Goal: Understand process/instructions: Learn how to perform a task or action

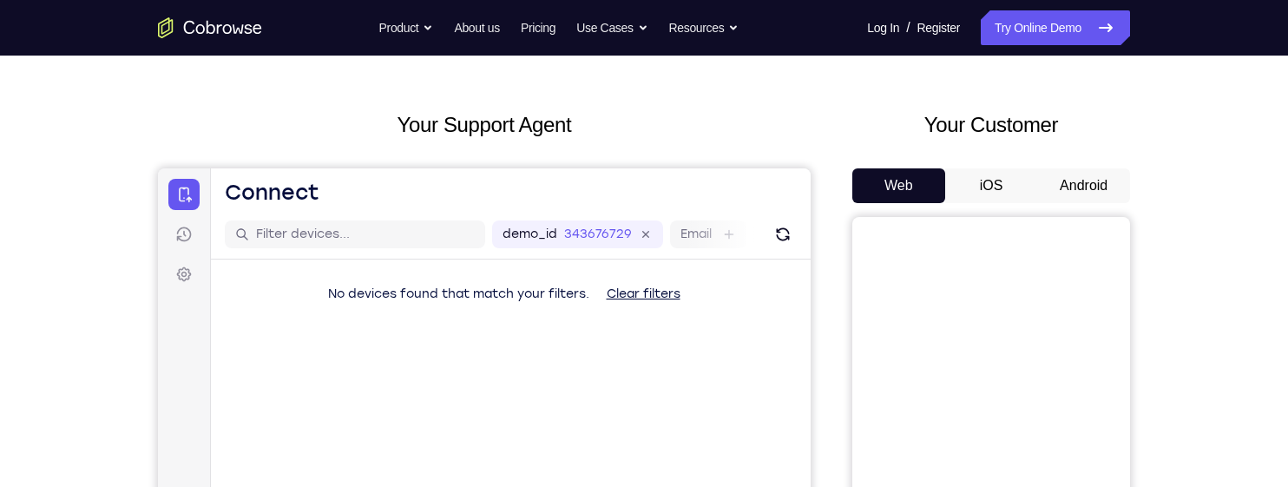
click at [1087, 168] on button "Android" at bounding box center [1083, 185] width 93 height 35
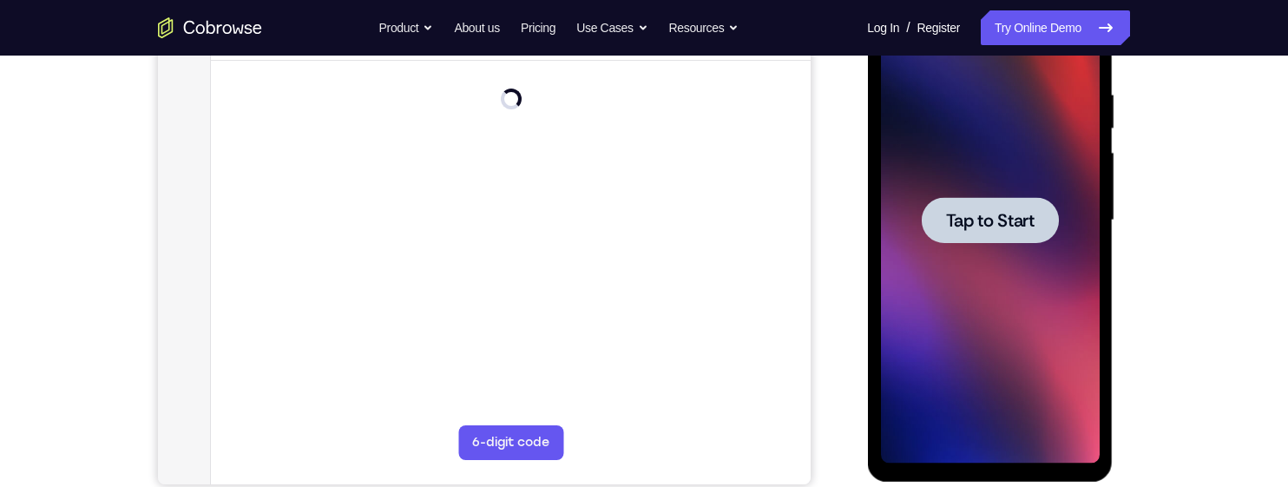
scroll to position [332, 0]
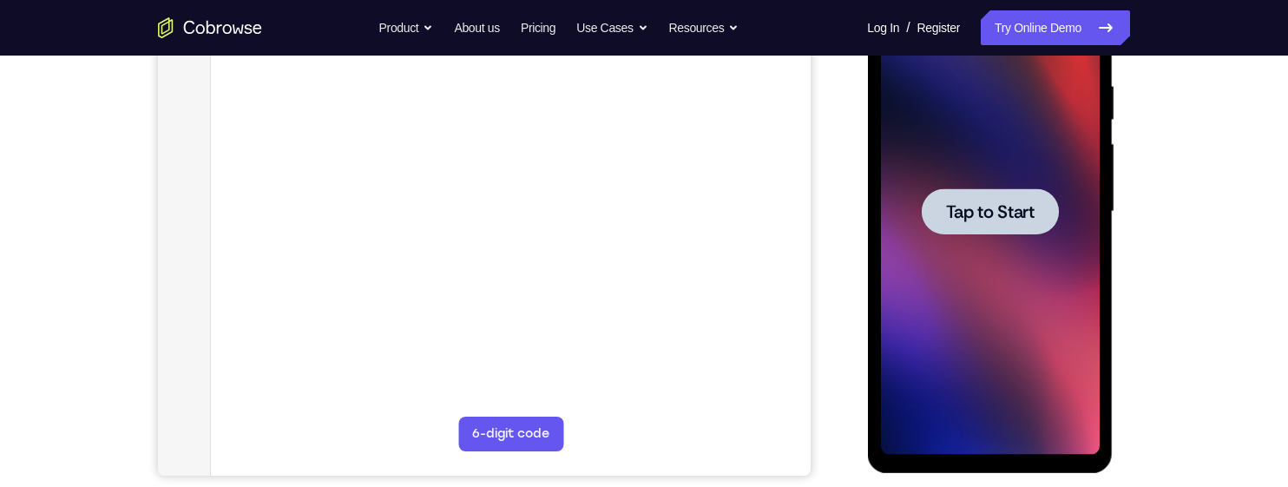
click at [1008, 191] on div at bounding box center [989, 211] width 137 height 46
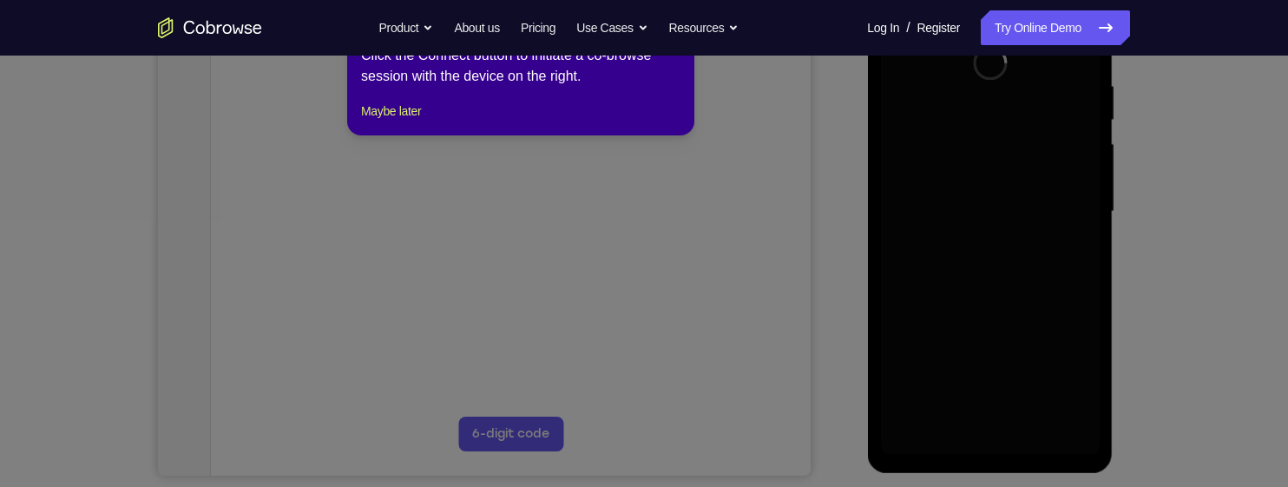
click at [528, 415] on icon at bounding box center [644, 243] width 1288 height 487
click at [421, 122] on button "Maybe later" at bounding box center [391, 111] width 60 height 21
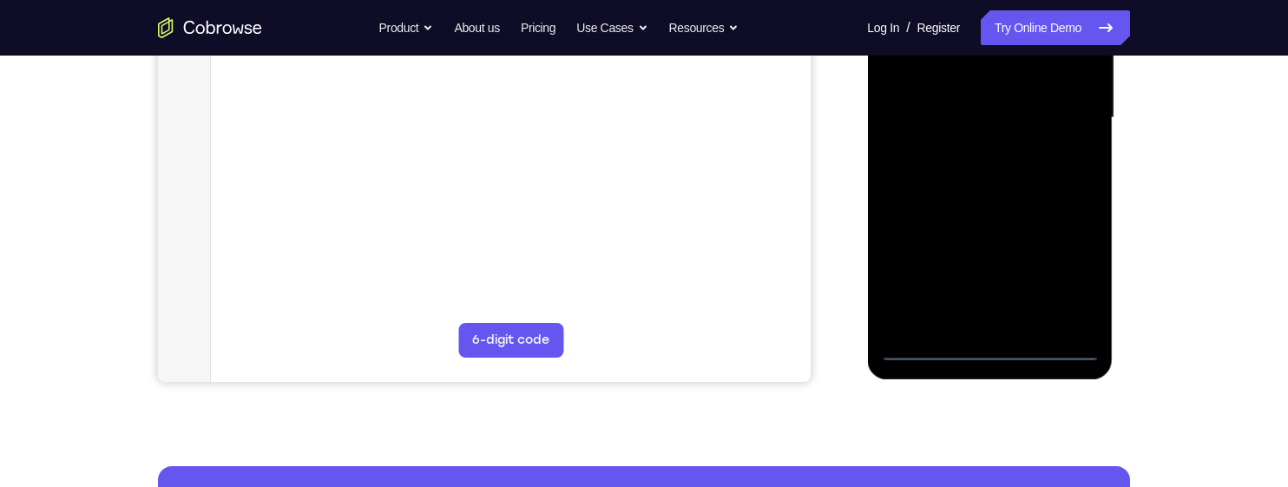
scroll to position [426, 0]
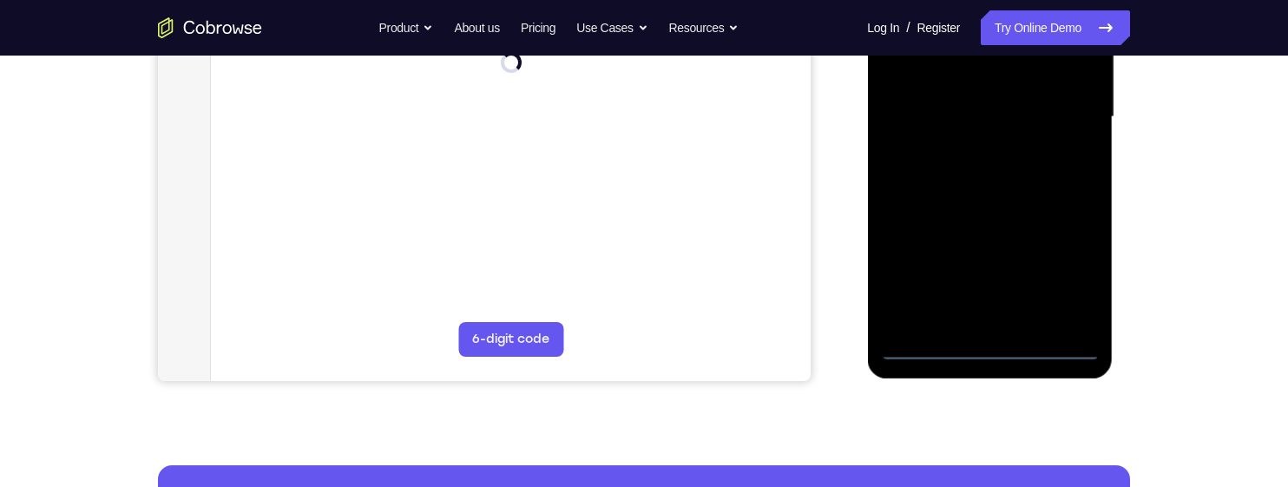
click at [991, 346] on div at bounding box center [989, 117] width 219 height 486
click at [1070, 266] on div at bounding box center [989, 117] width 219 height 486
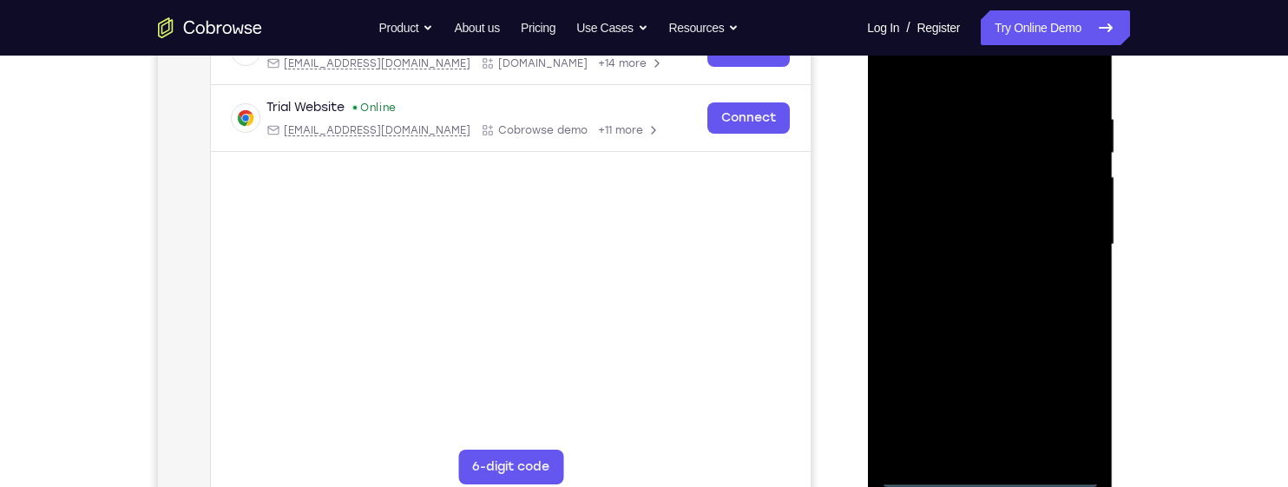
scroll to position [292, 0]
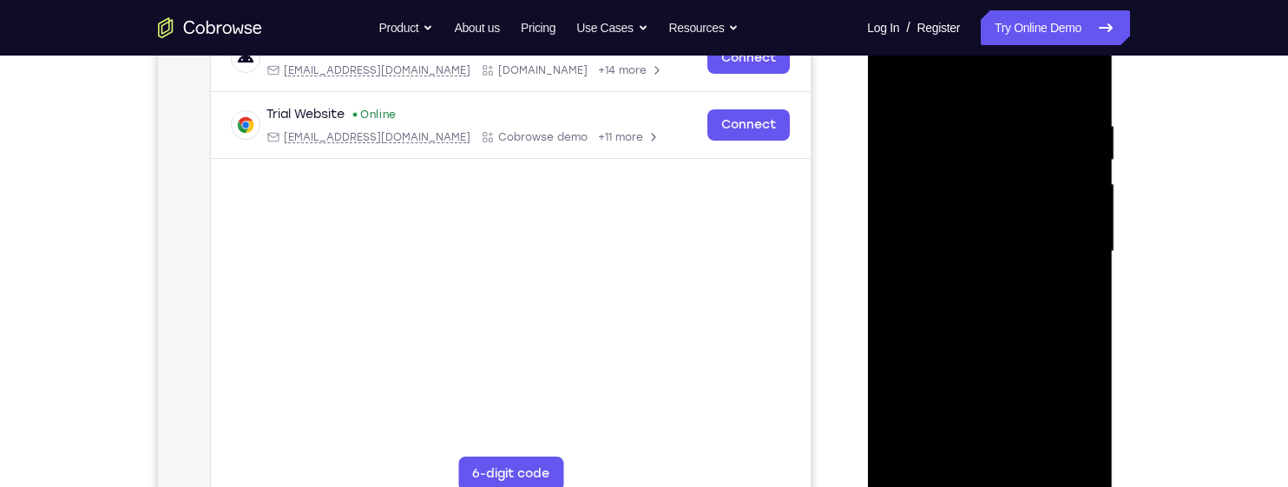
click at [1016, 76] on div at bounding box center [989, 252] width 219 height 486
click at [1146, 226] on div "Your Support Agent Your Customer Web iOS Android Next Steps We’d be happy to gi…" at bounding box center [644, 336] width 1111 height 1145
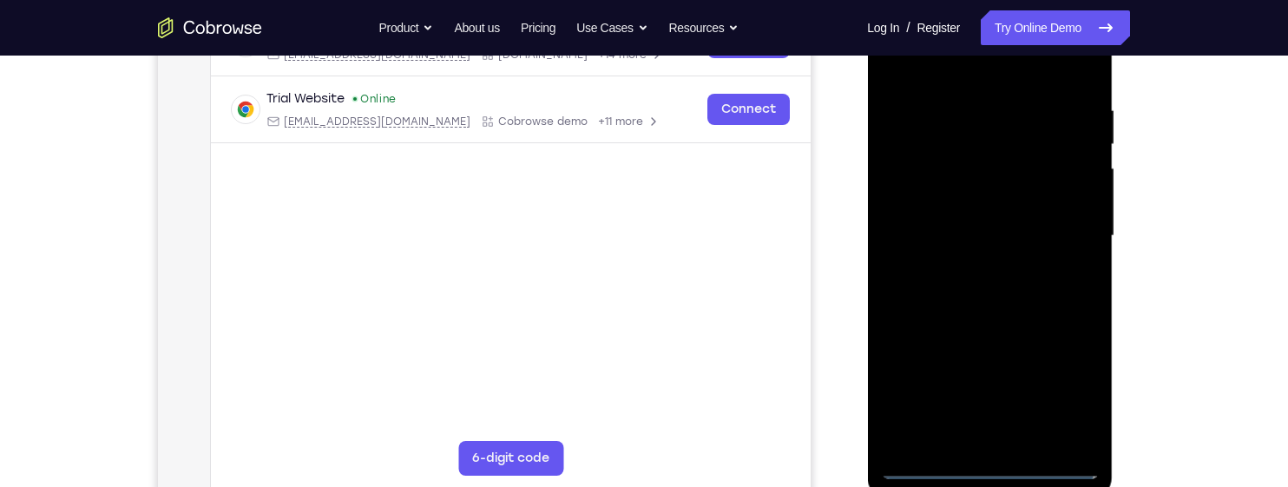
scroll to position [309, 0]
click at [1057, 221] on div at bounding box center [989, 234] width 219 height 486
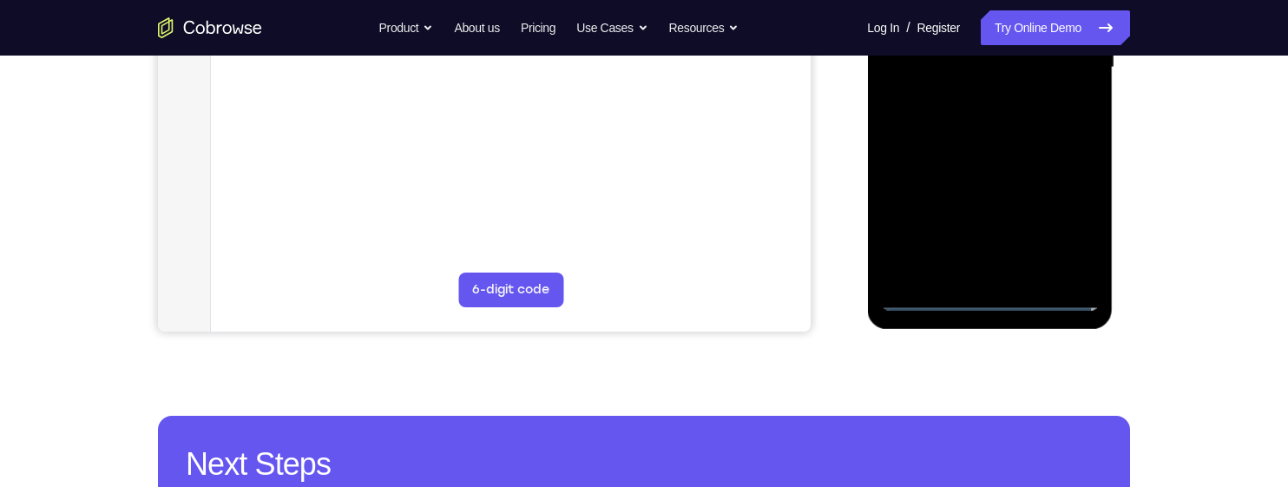
scroll to position [475, 0]
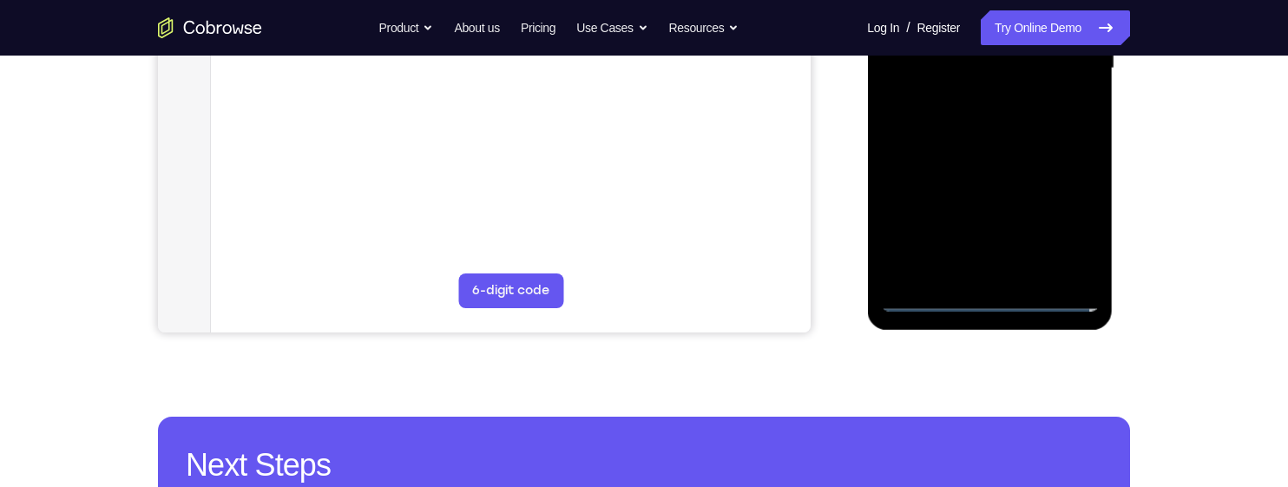
click at [964, 101] on div at bounding box center [989, 69] width 219 height 486
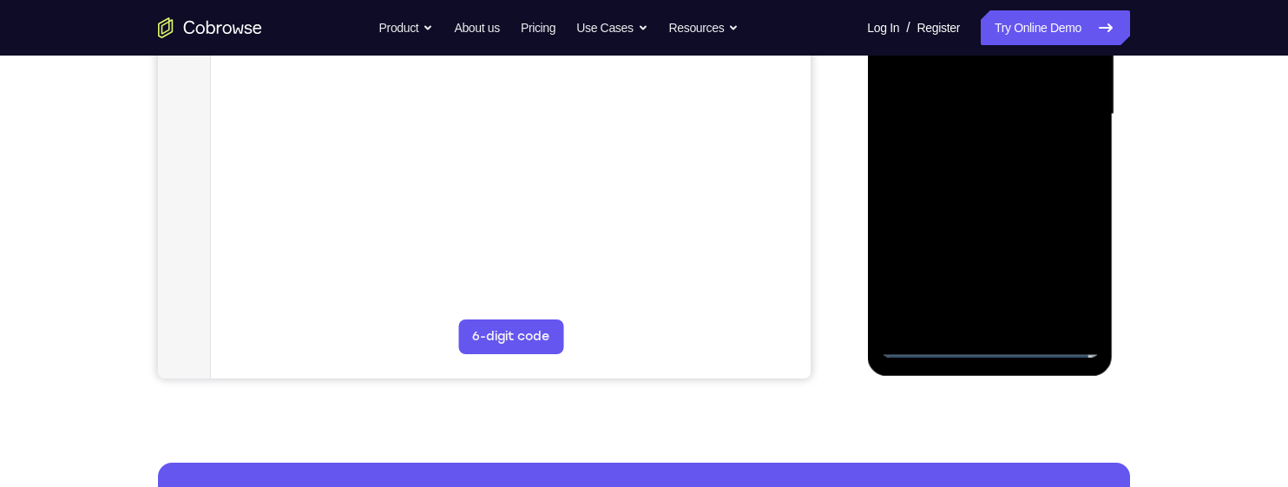
scroll to position [405, 0]
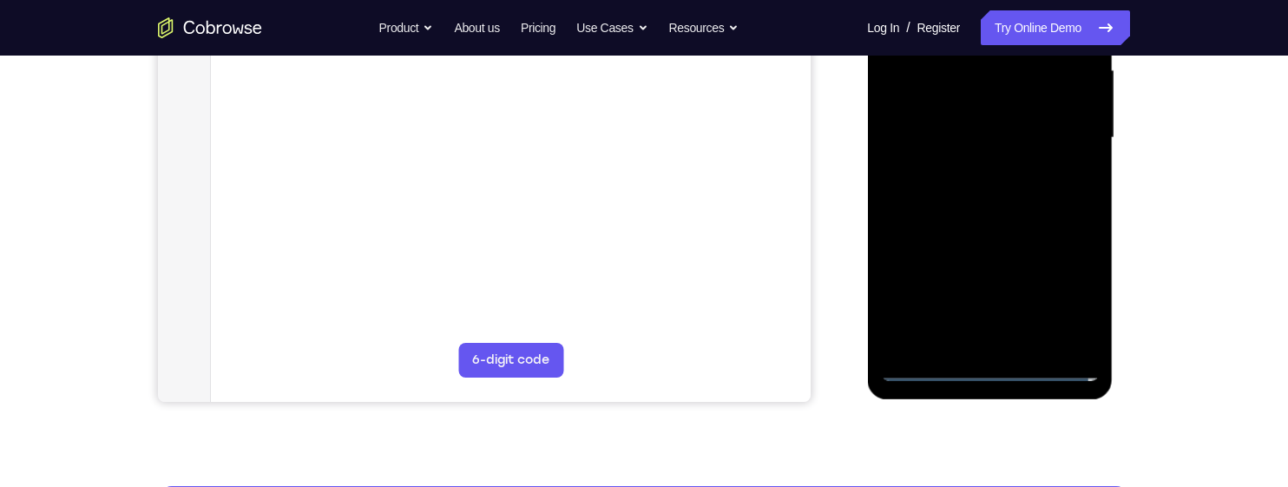
click at [1063, 114] on div at bounding box center [989, 138] width 219 height 486
click at [1017, 91] on div at bounding box center [989, 138] width 219 height 486
click at [1036, 141] on div at bounding box center [989, 138] width 219 height 486
click at [1045, 198] on div at bounding box center [989, 138] width 219 height 486
click at [1044, 185] on div at bounding box center [989, 138] width 219 height 486
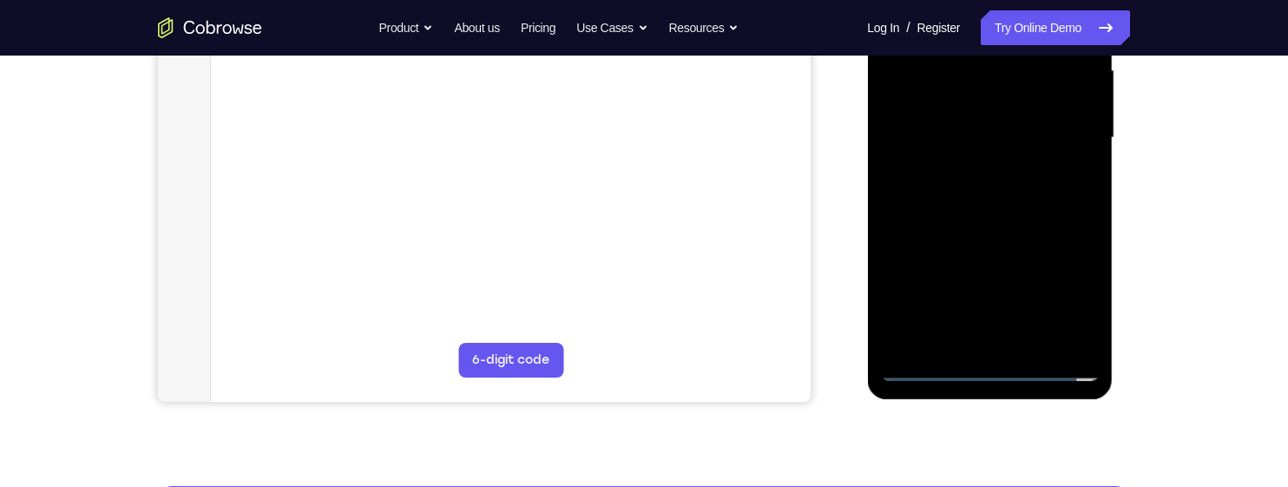
click at [1042, 188] on div at bounding box center [989, 138] width 219 height 486
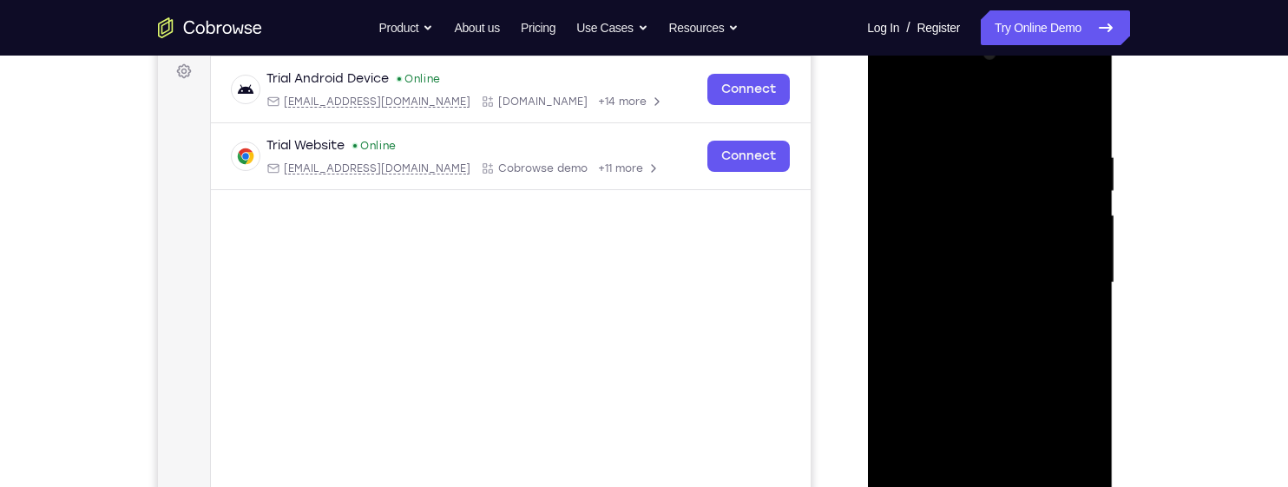
scroll to position [263, 0]
click at [1074, 303] on div at bounding box center [989, 280] width 219 height 486
click at [936, 247] on div at bounding box center [989, 280] width 219 height 486
click at [960, 240] on div at bounding box center [989, 280] width 219 height 486
click at [946, 248] on div at bounding box center [989, 280] width 219 height 486
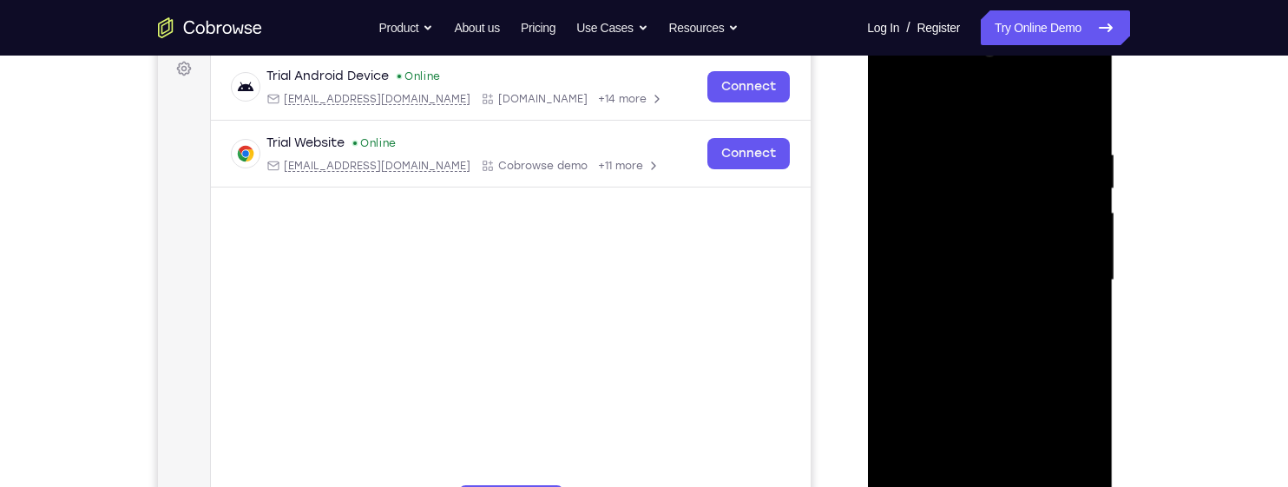
click at [981, 240] on div at bounding box center [989, 280] width 219 height 486
click at [949, 245] on div at bounding box center [989, 280] width 219 height 486
click at [1003, 242] on div at bounding box center [989, 280] width 219 height 486
click at [1015, 276] on div at bounding box center [989, 280] width 219 height 486
click at [1003, 328] on div at bounding box center [989, 280] width 219 height 486
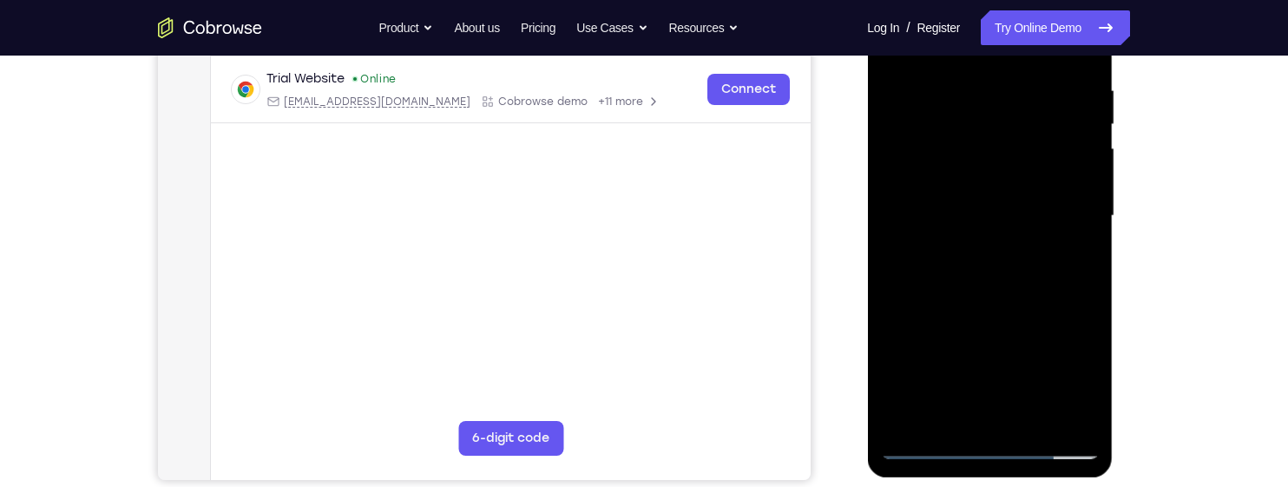
scroll to position [330, 0]
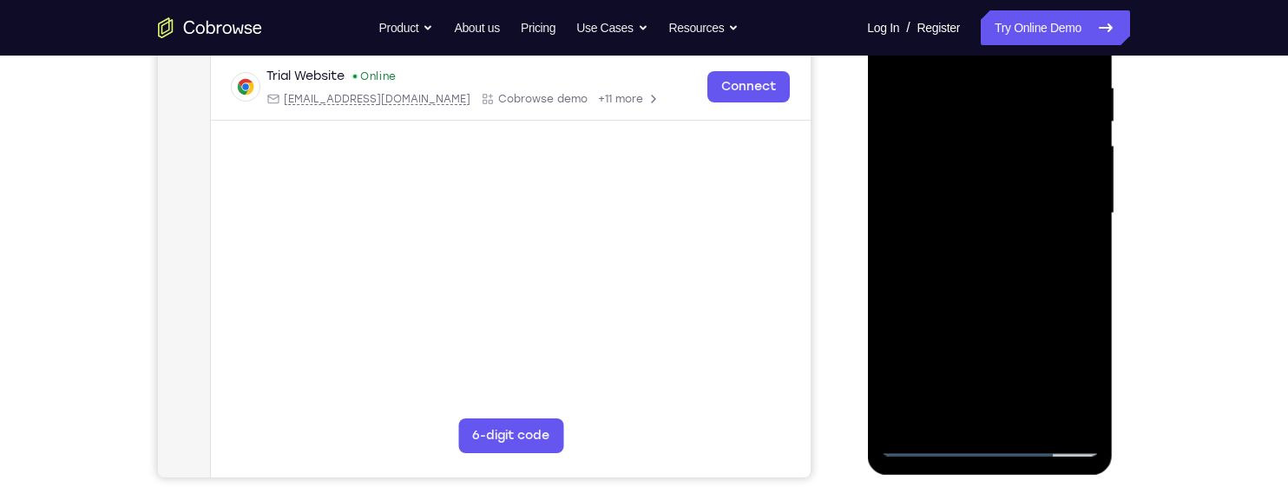
click at [1041, 262] on div at bounding box center [989, 213] width 219 height 486
click at [1040, 268] on div at bounding box center [989, 213] width 219 height 486
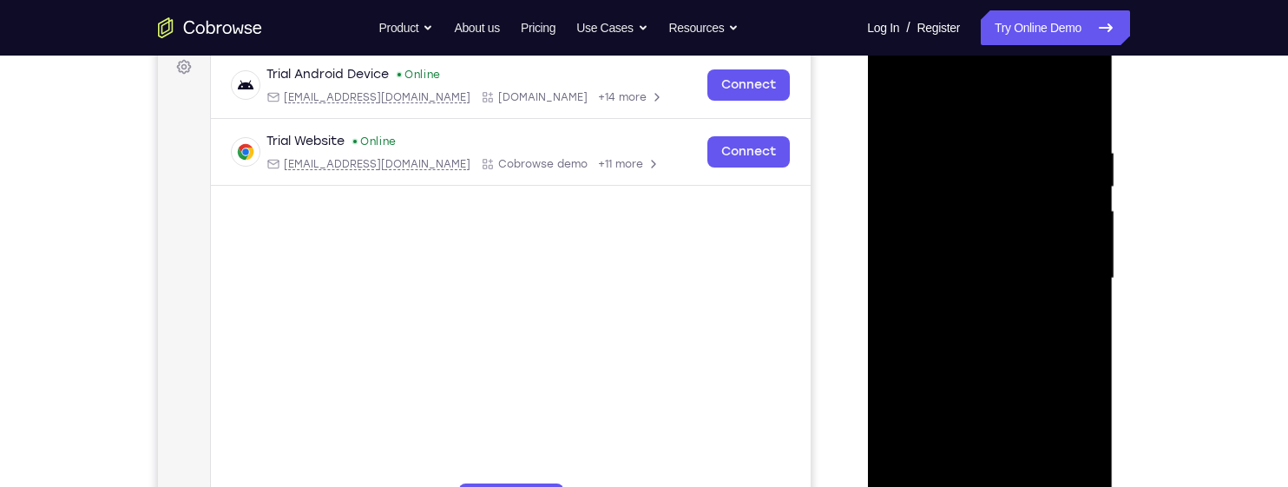
scroll to position [246, 0]
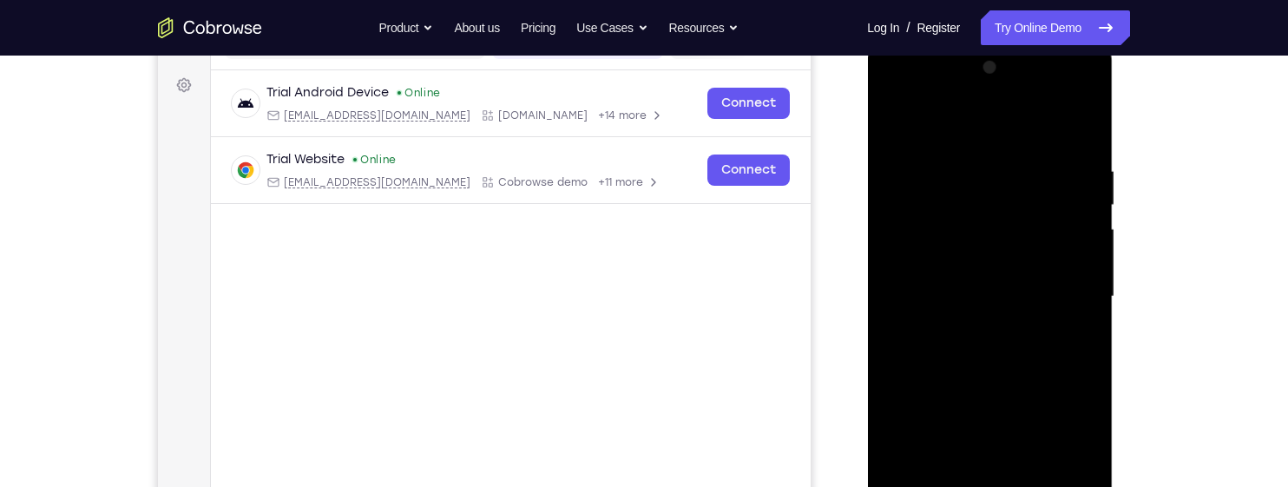
click at [1069, 118] on div at bounding box center [989, 297] width 219 height 486
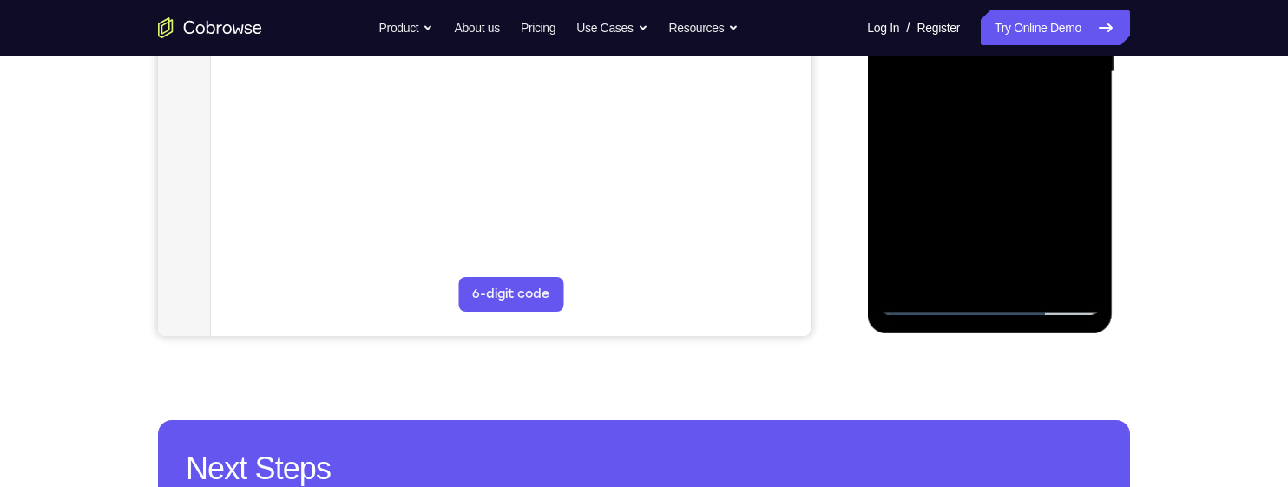
click at [1185, 95] on div "Your Support Agent Your Customer Web iOS Android Next Steps We’d be happy to gi…" at bounding box center [644, 156] width 1111 height 1145
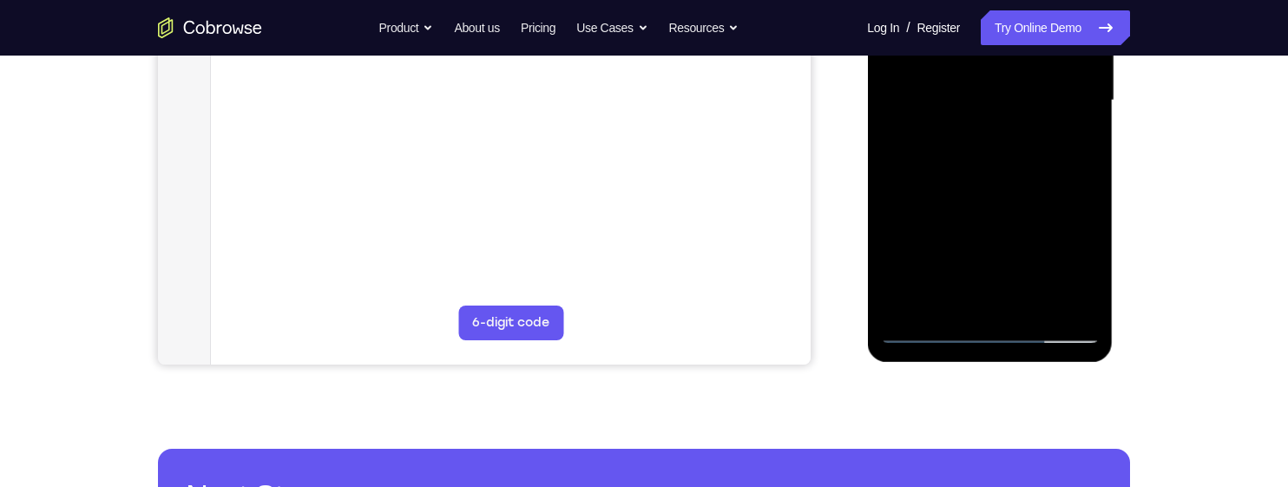
scroll to position [441, 0]
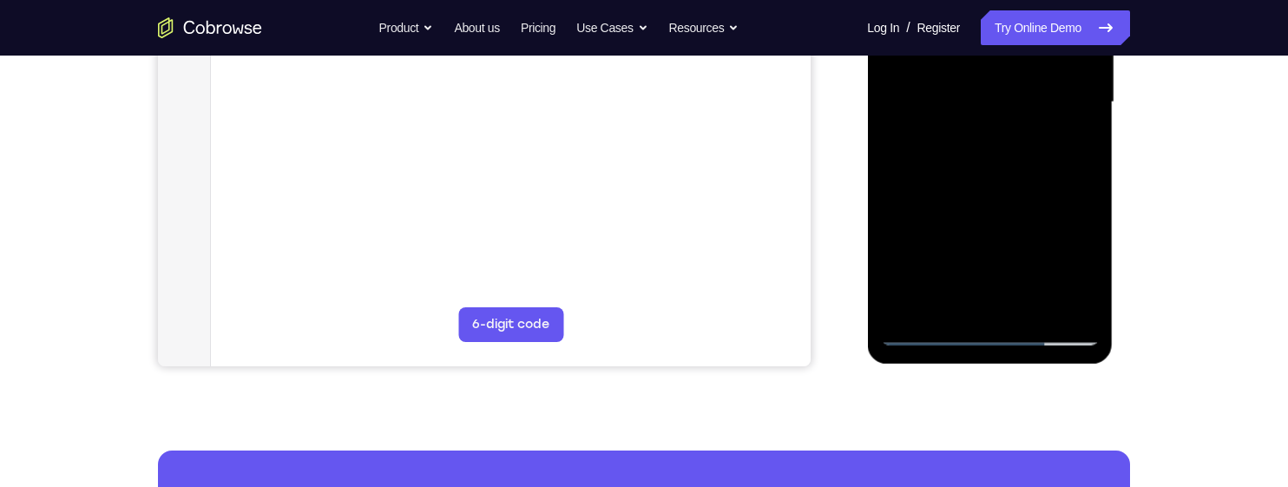
click at [1059, 132] on div at bounding box center [989, 102] width 219 height 486
click at [1033, 299] on div at bounding box center [989, 102] width 219 height 486
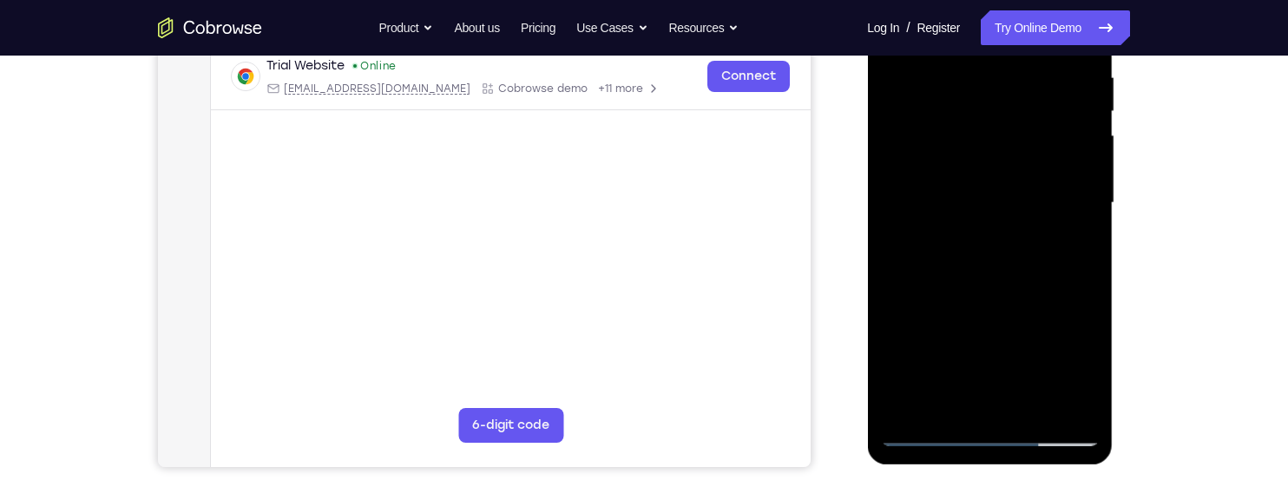
scroll to position [312, 0]
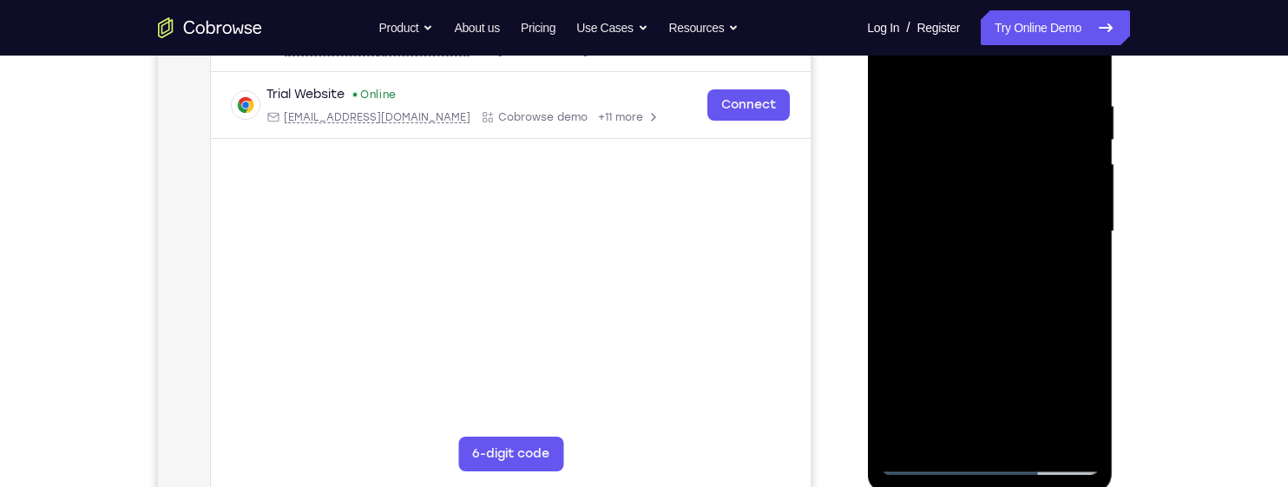
click at [1028, 312] on div at bounding box center [989, 232] width 219 height 486
click at [1001, 323] on div at bounding box center [989, 232] width 219 height 486
click at [1173, 201] on div "Your Support Agent Your Customer Web iOS Android Next Steps We’d be happy to gi…" at bounding box center [644, 316] width 1111 height 1145
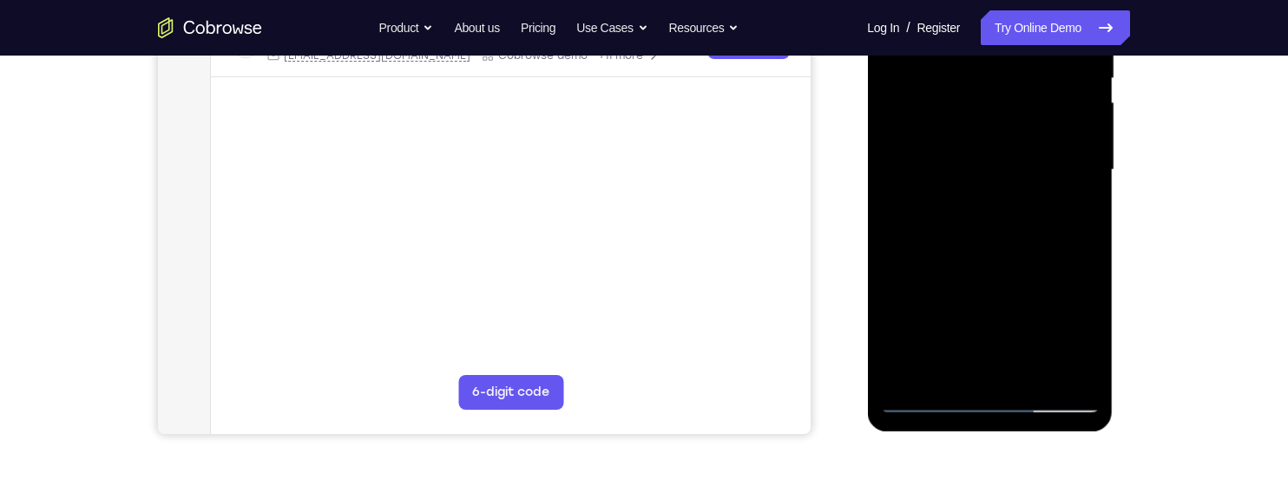
scroll to position [375, 0]
click at [939, 332] on div at bounding box center [989, 168] width 219 height 486
click at [938, 305] on div at bounding box center [989, 168] width 219 height 486
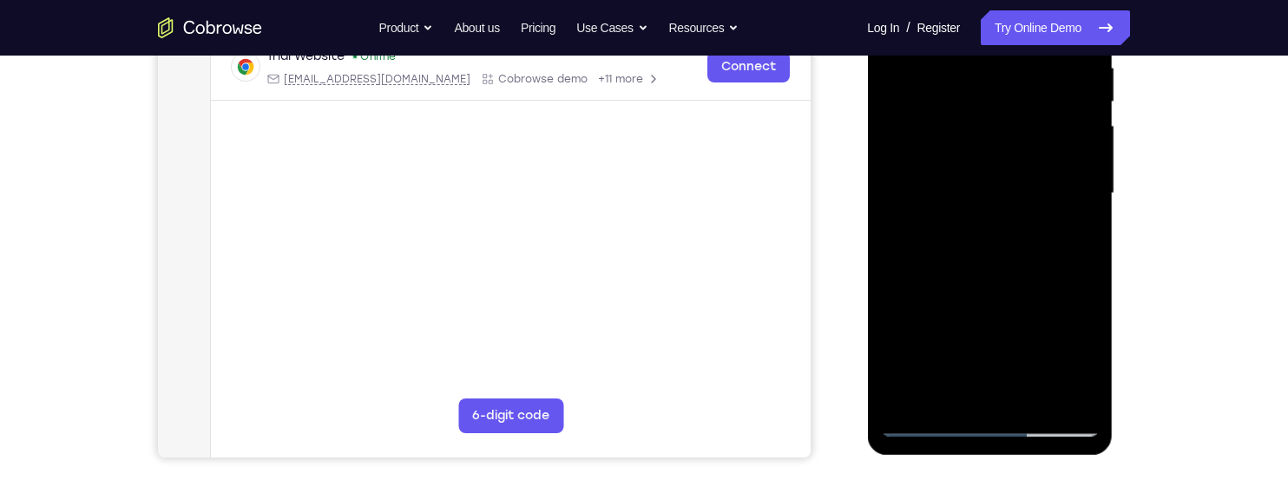
scroll to position [309, 0]
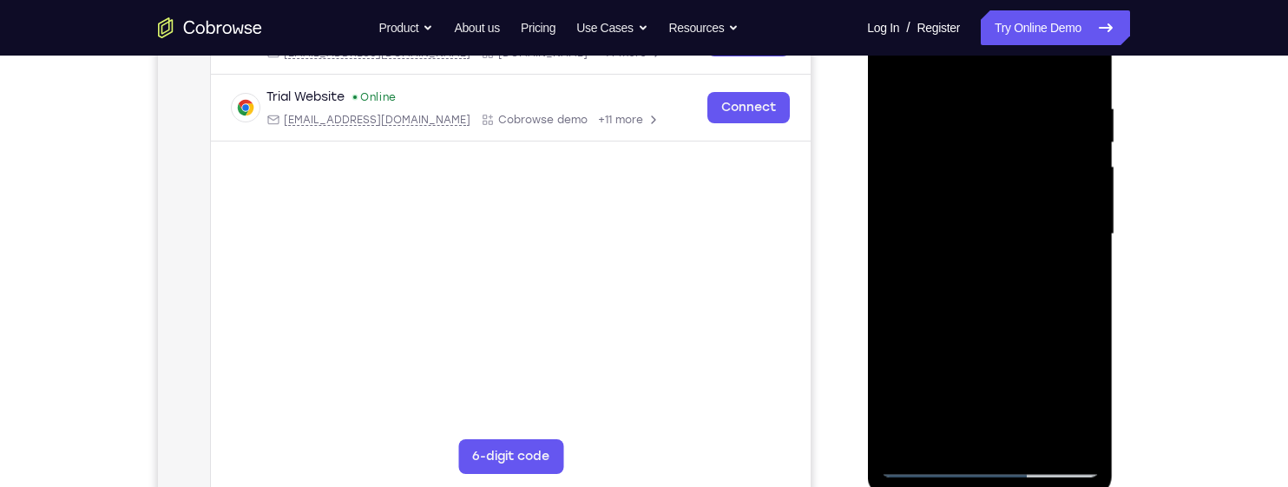
click at [1033, 230] on div at bounding box center [989, 234] width 219 height 486
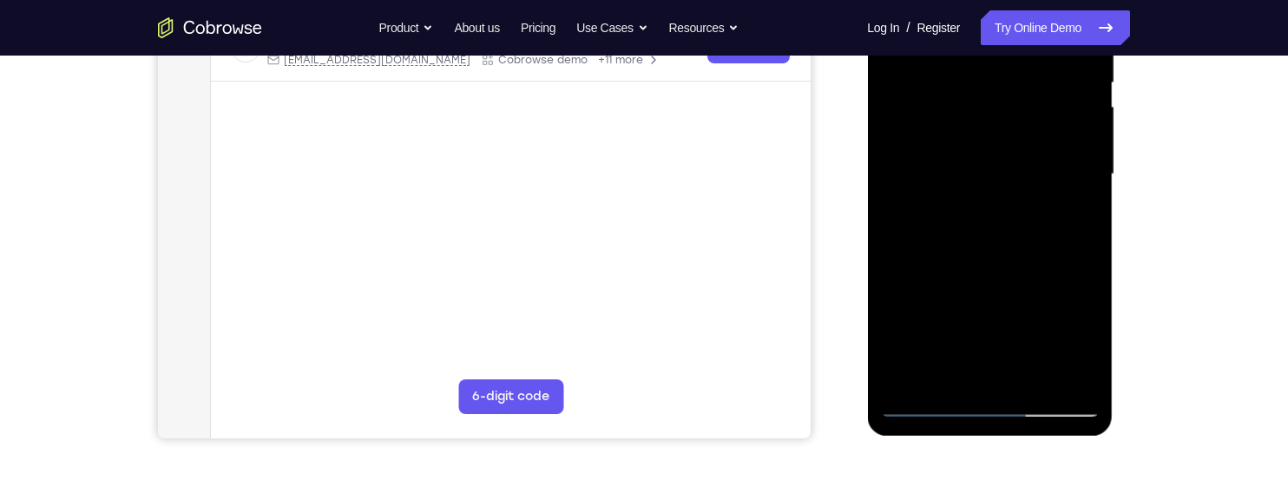
scroll to position [242, 0]
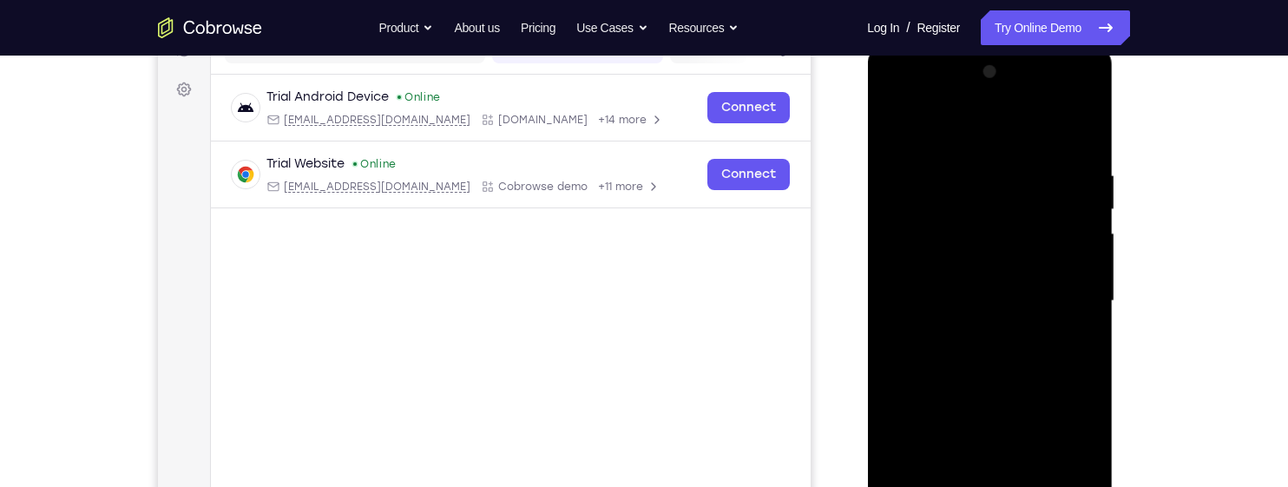
click at [888, 121] on div at bounding box center [989, 301] width 219 height 486
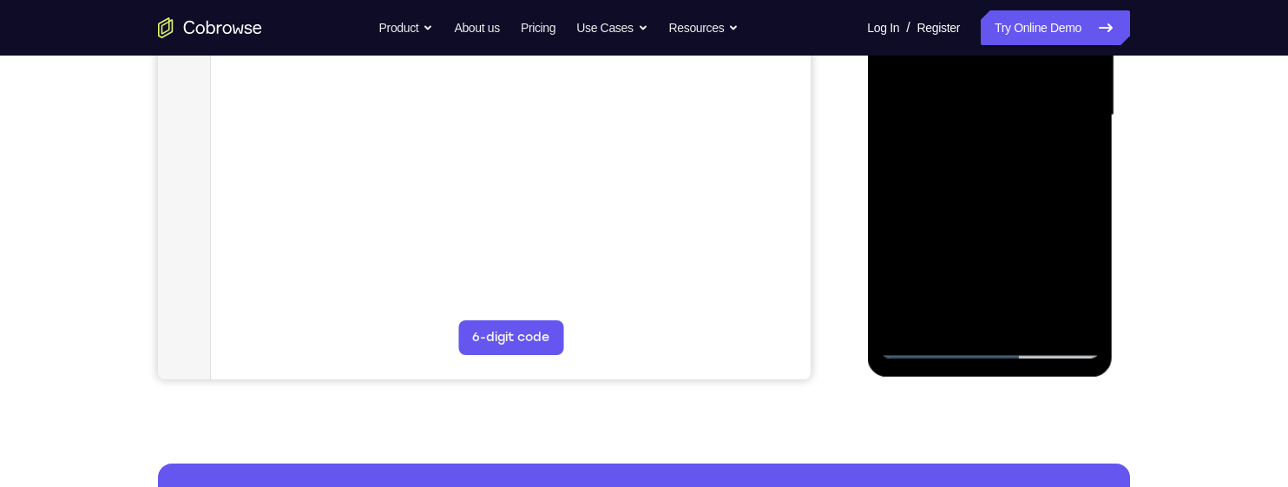
scroll to position [429, 0]
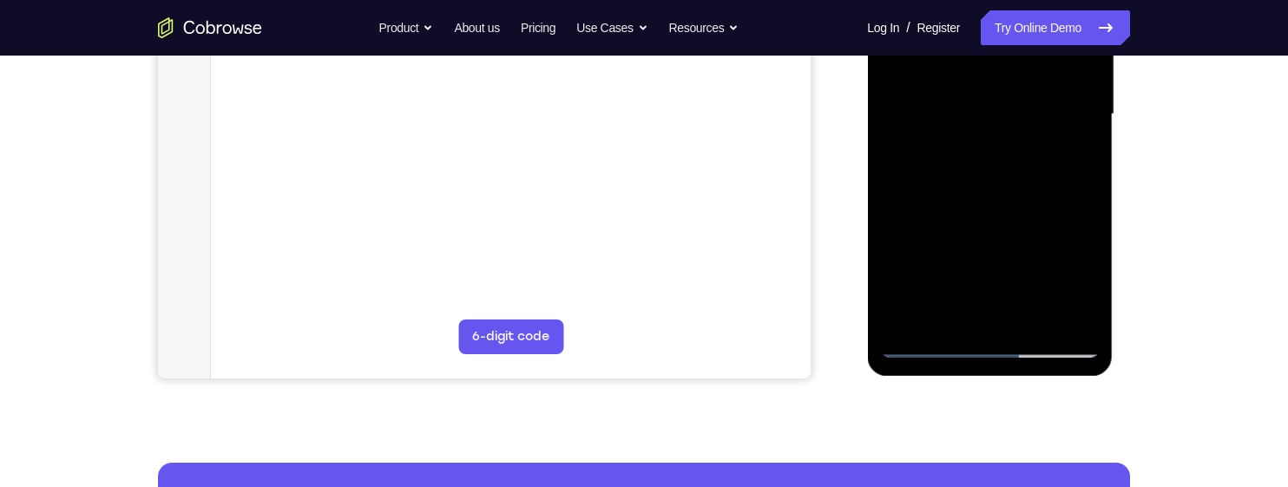
click at [1010, 186] on div at bounding box center [989, 115] width 219 height 486
click at [1152, 199] on div "Your Support Agent Your Customer Web iOS Android Next Steps We’d be happy to gi…" at bounding box center [644, 199] width 1111 height 1145
click at [1134, 224] on div "Your Support Agent Your Customer Web iOS Android Next Steps We’d be happy to gi…" at bounding box center [644, 199] width 1111 height 1145
click at [1110, 253] on div at bounding box center [990, 117] width 246 height 517
click at [996, 281] on div at bounding box center [989, 115] width 219 height 486
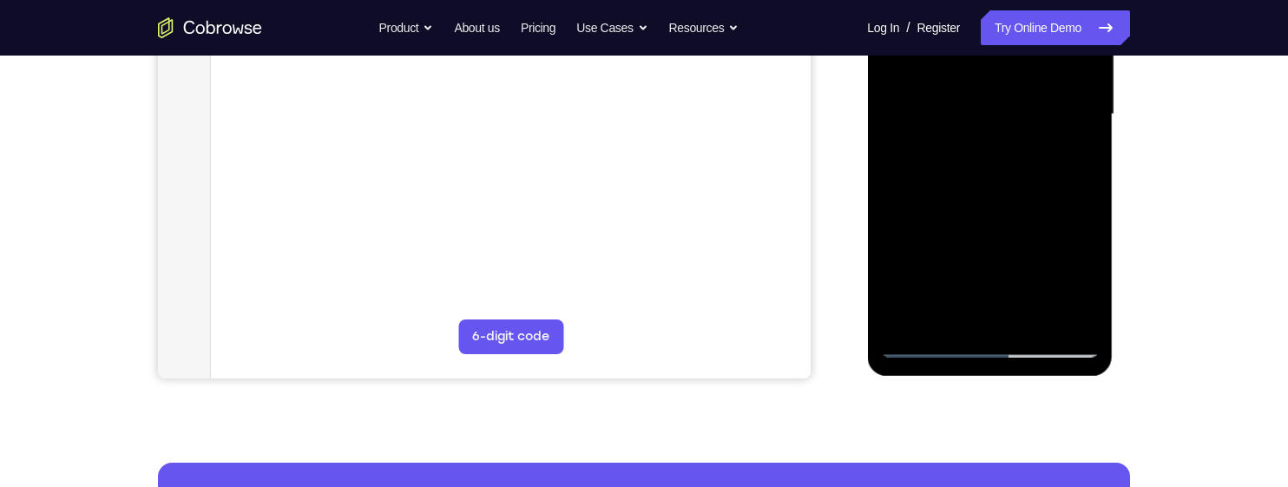
click at [1001, 275] on div at bounding box center [989, 115] width 219 height 486
click at [1087, 279] on div at bounding box center [989, 115] width 219 height 486
click at [1077, 279] on div at bounding box center [989, 115] width 219 height 486
click at [1080, 276] on div at bounding box center [989, 115] width 219 height 486
click at [1080, 275] on div at bounding box center [989, 115] width 219 height 486
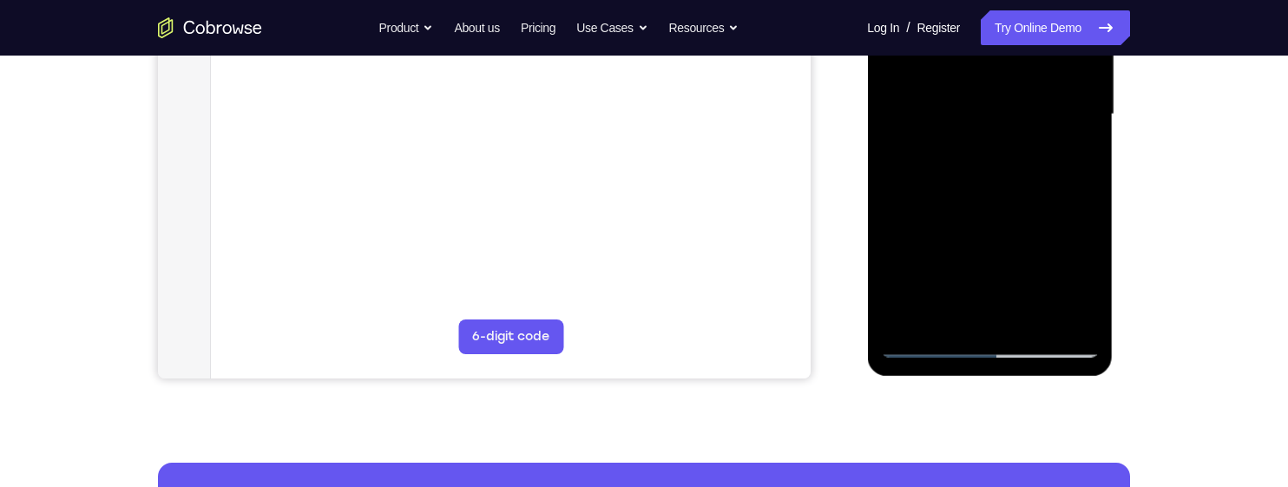
click at [1081, 282] on div at bounding box center [989, 115] width 219 height 486
click at [1078, 282] on div at bounding box center [989, 115] width 219 height 486
click at [1081, 275] on div at bounding box center [989, 115] width 219 height 486
click at [1079, 278] on div at bounding box center [989, 115] width 219 height 486
click at [1078, 279] on div at bounding box center [989, 115] width 219 height 486
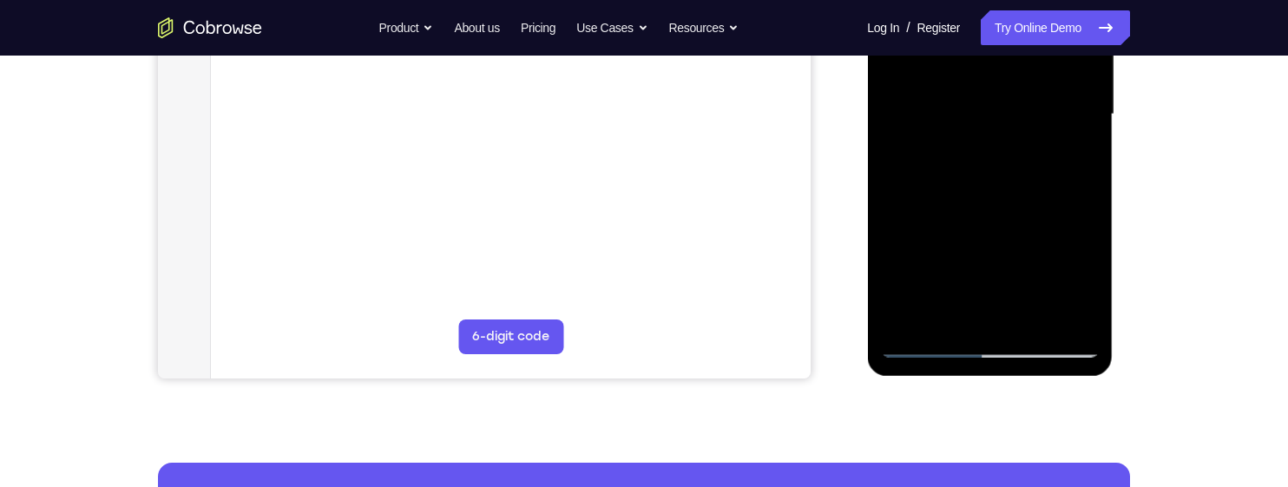
click at [1079, 279] on div at bounding box center [989, 115] width 219 height 486
click at [1080, 281] on div at bounding box center [989, 115] width 219 height 486
click at [1077, 279] on div at bounding box center [989, 115] width 219 height 486
click at [1081, 277] on div at bounding box center [989, 115] width 219 height 486
click at [1077, 279] on div at bounding box center [989, 115] width 219 height 486
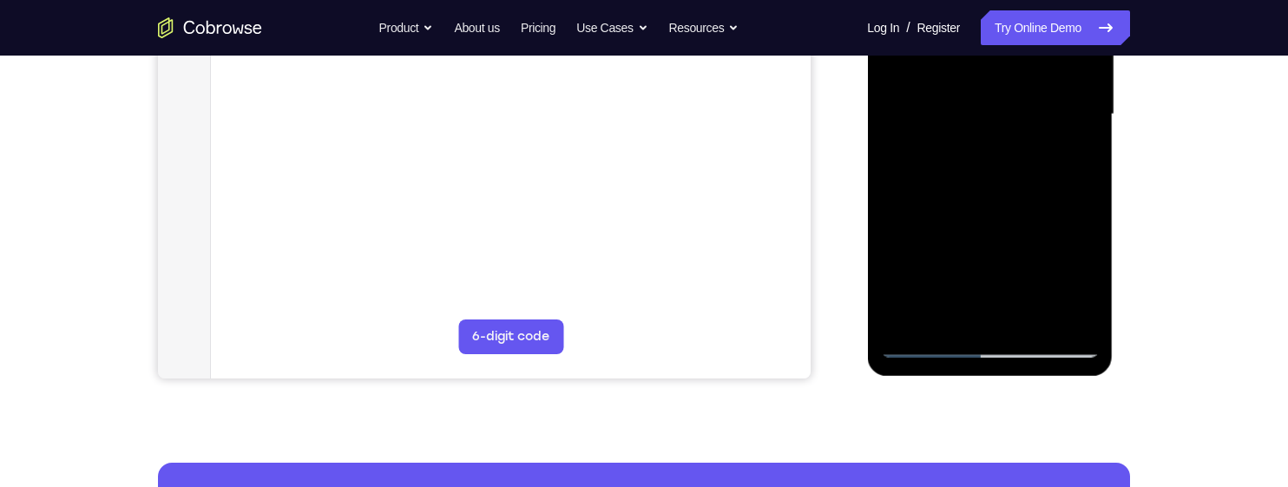
click at [1077, 277] on div at bounding box center [989, 115] width 219 height 486
click at [1076, 278] on div at bounding box center [989, 115] width 219 height 486
click at [1078, 273] on div at bounding box center [989, 115] width 219 height 486
click at [1087, 269] on div at bounding box center [989, 115] width 219 height 486
click at [1088, 279] on div at bounding box center [989, 115] width 219 height 486
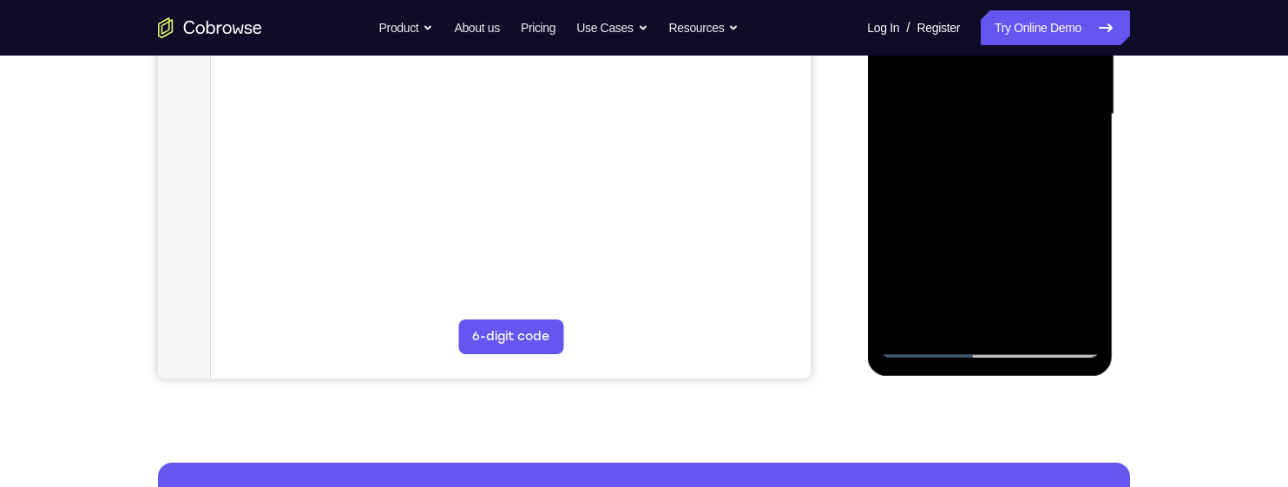
click at [1083, 276] on div at bounding box center [989, 115] width 219 height 486
click at [1071, 159] on div at bounding box center [989, 115] width 219 height 486
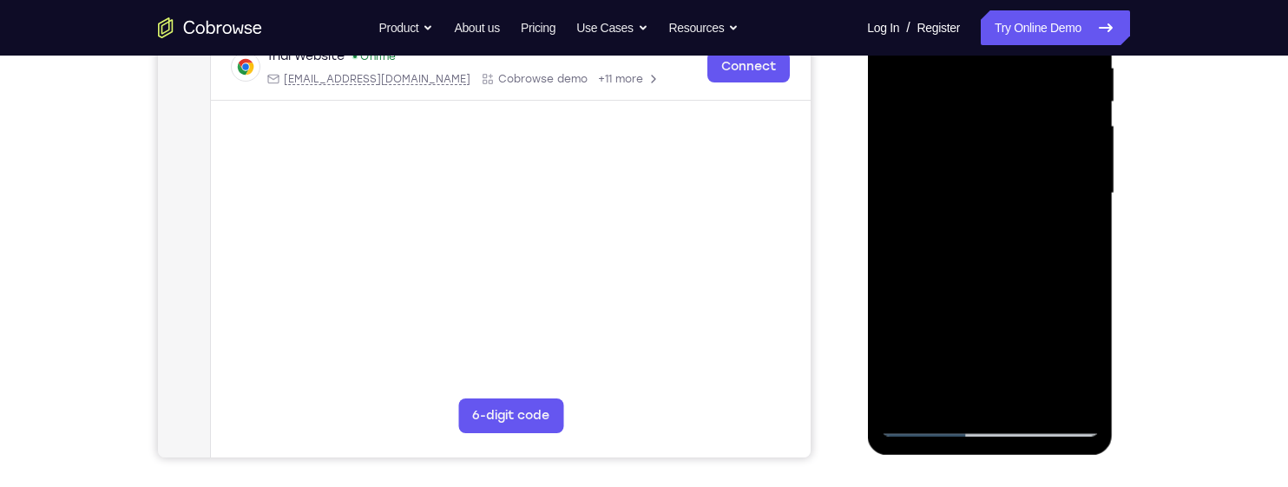
scroll to position [347, 0]
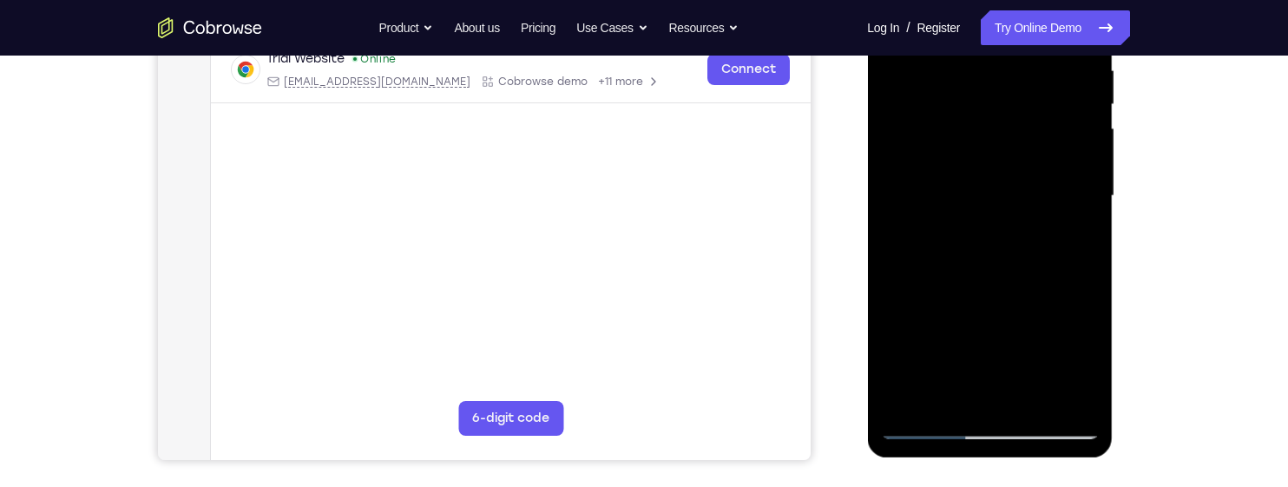
click at [897, 116] on div at bounding box center [989, 196] width 219 height 486
click at [926, 75] on div at bounding box center [989, 196] width 219 height 486
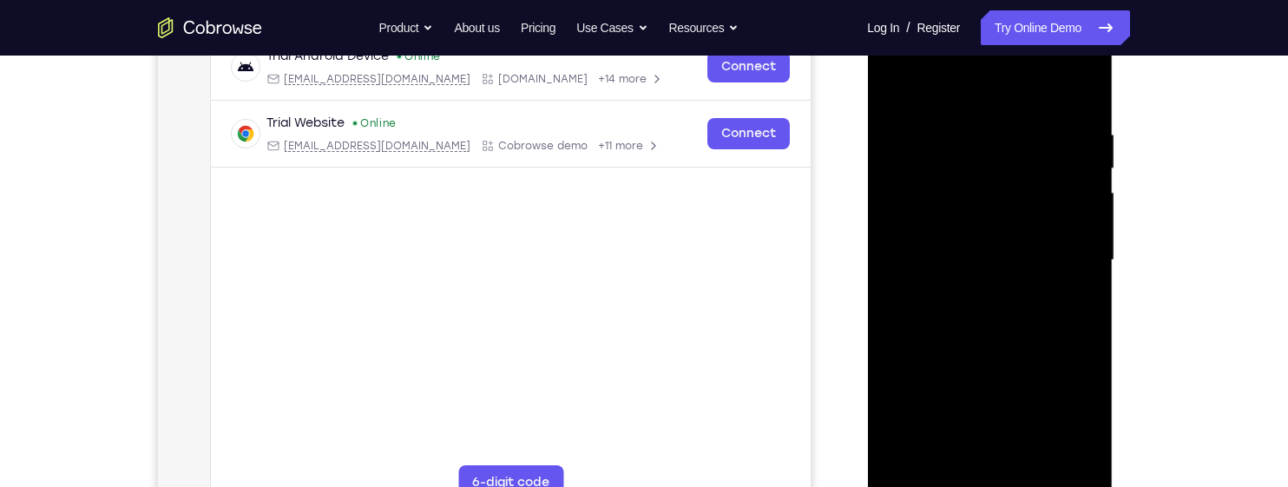
scroll to position [264, 0]
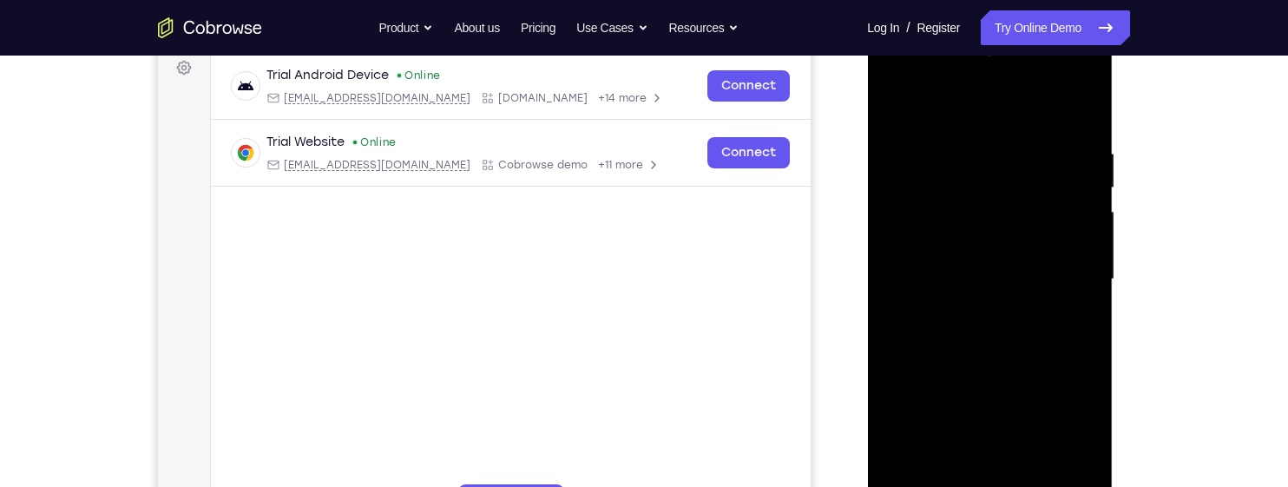
click at [1064, 162] on div at bounding box center [989, 279] width 219 height 486
click at [1076, 151] on div at bounding box center [989, 279] width 219 height 486
click at [1077, 107] on div at bounding box center [989, 279] width 219 height 486
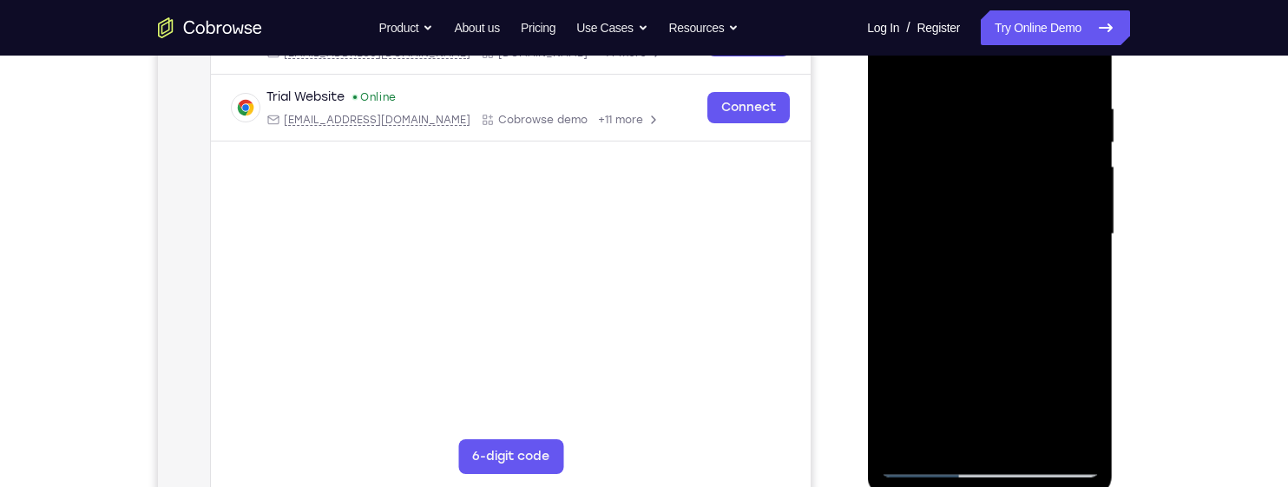
scroll to position [314, 0]
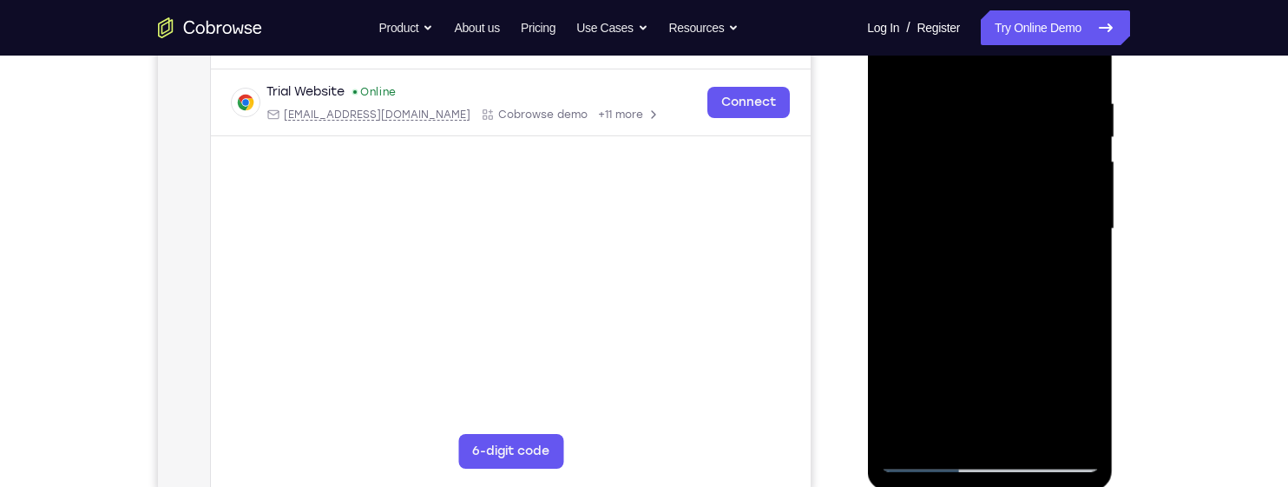
click at [921, 76] on div at bounding box center [989, 229] width 219 height 486
click at [911, 85] on div at bounding box center [989, 229] width 219 height 486
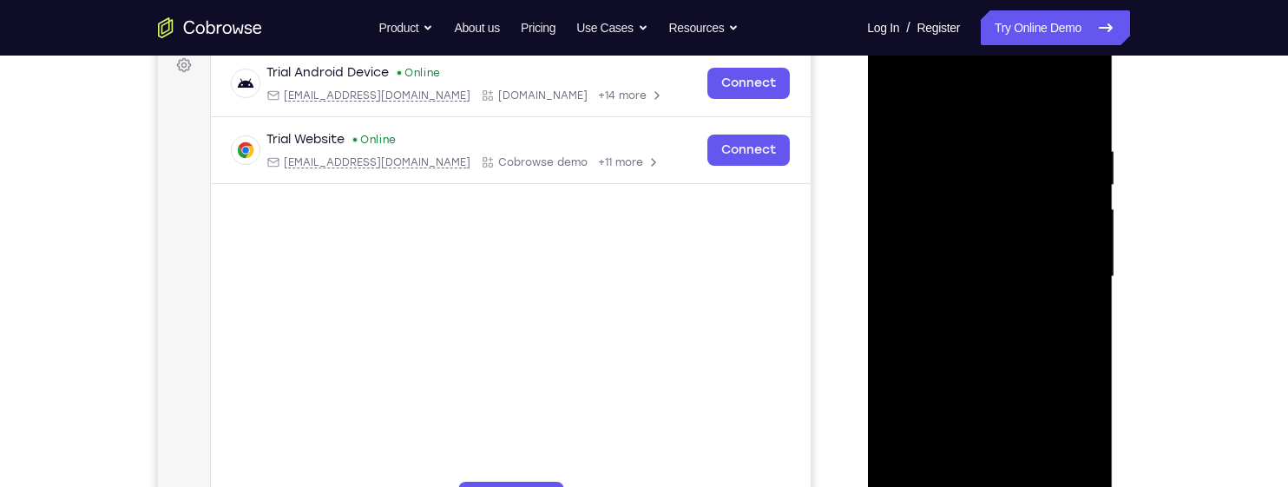
scroll to position [243, 0]
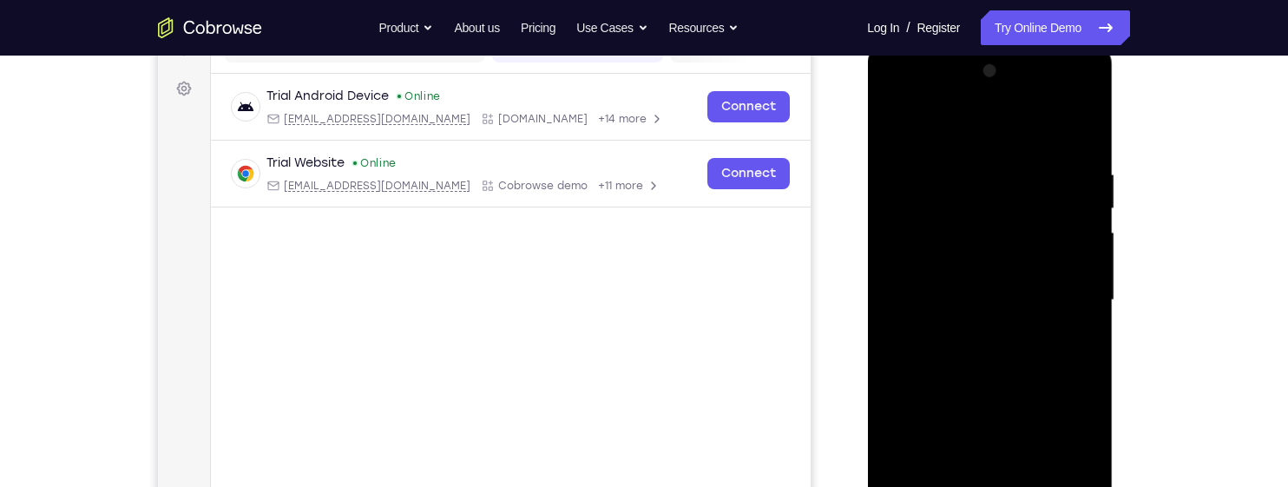
click at [893, 121] on div at bounding box center [989, 300] width 219 height 486
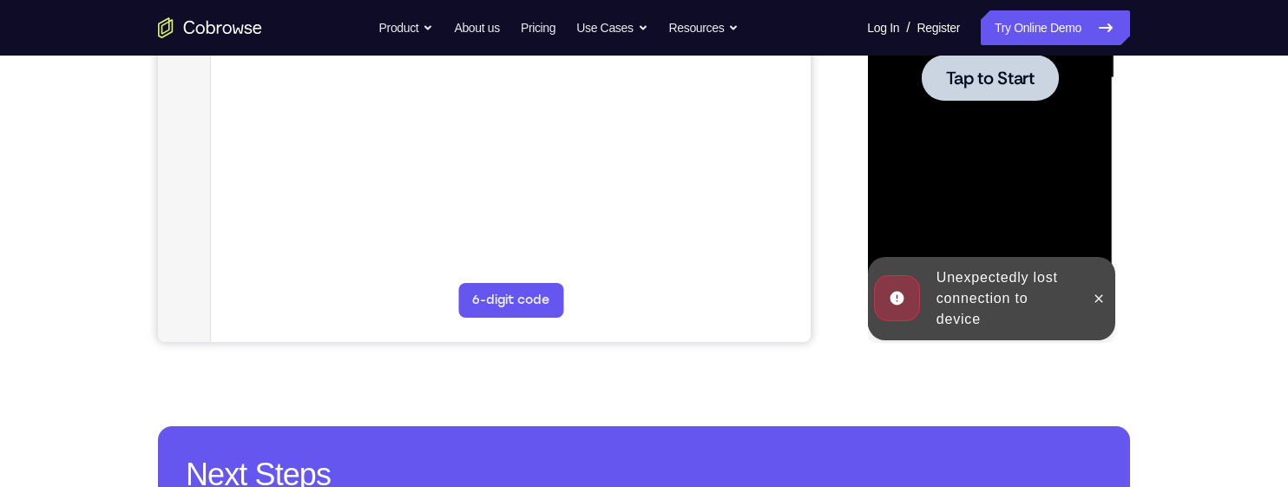
scroll to position [489, 0]
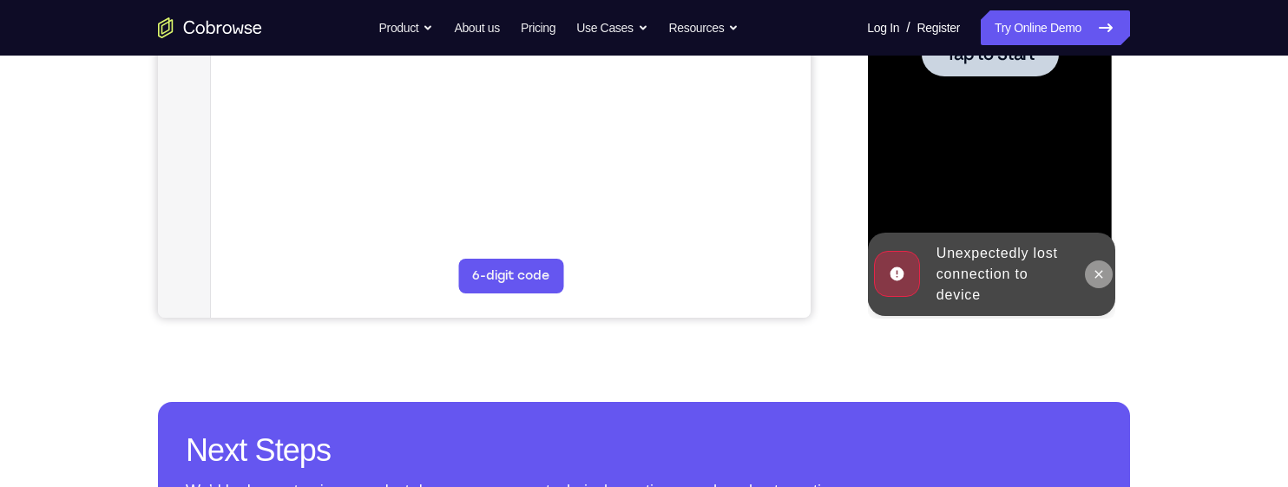
click at [1098, 265] on button at bounding box center [1098, 274] width 28 height 28
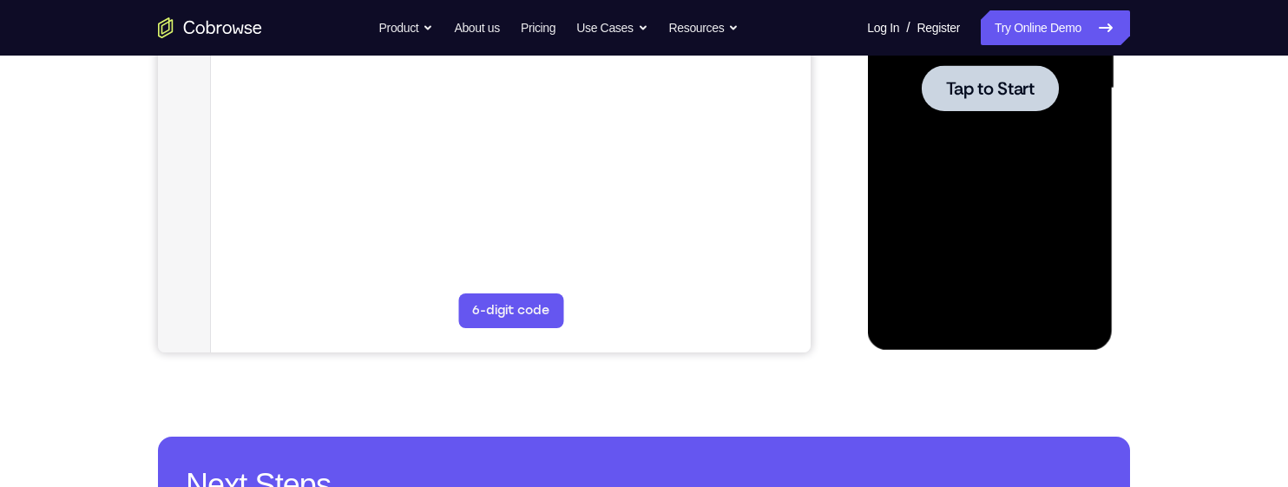
scroll to position [349, 0]
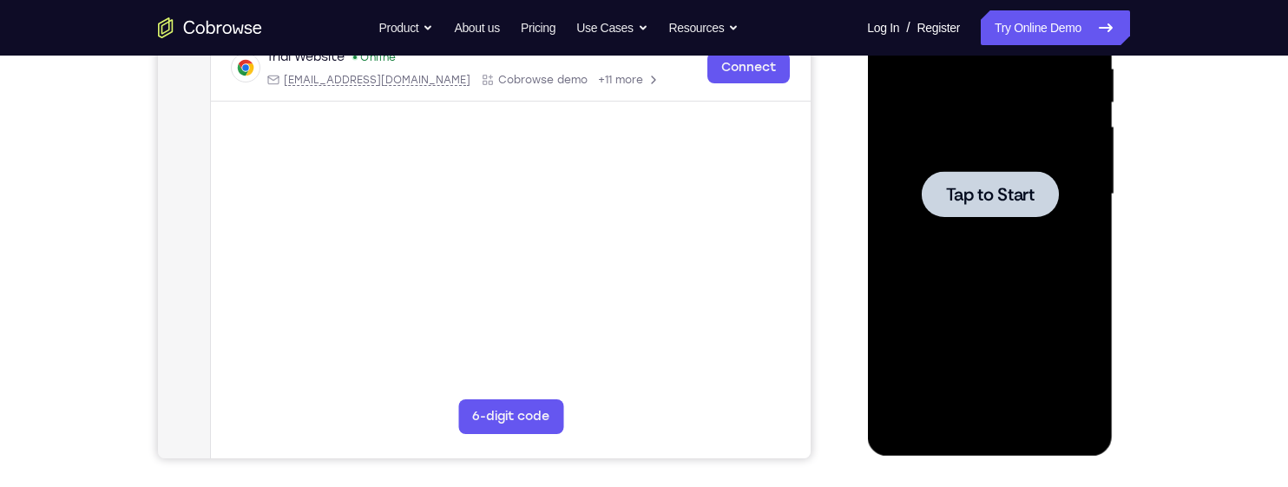
click at [1016, 179] on div at bounding box center [989, 194] width 137 height 46
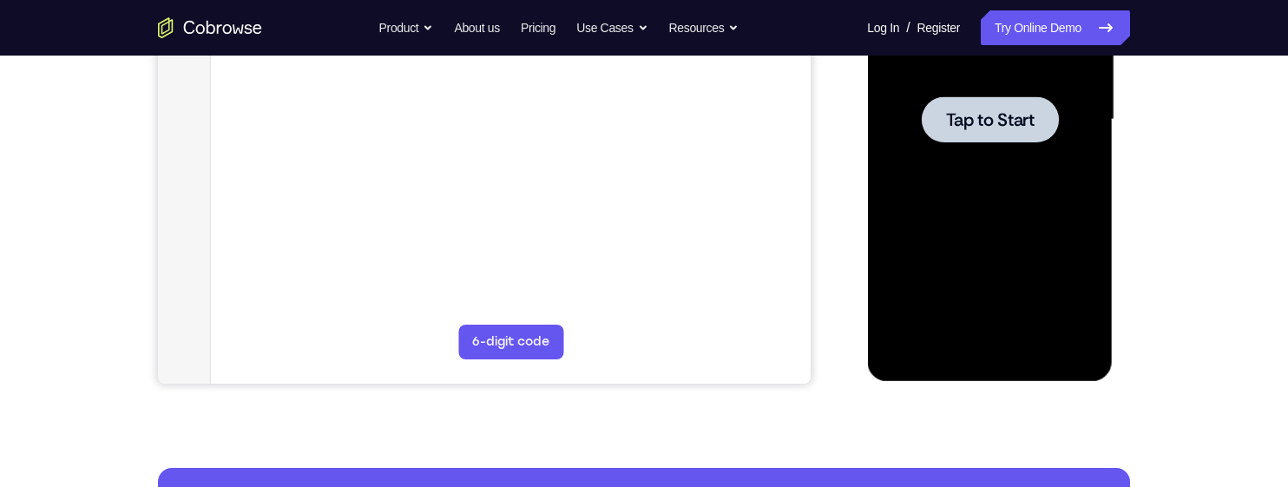
scroll to position [429, 0]
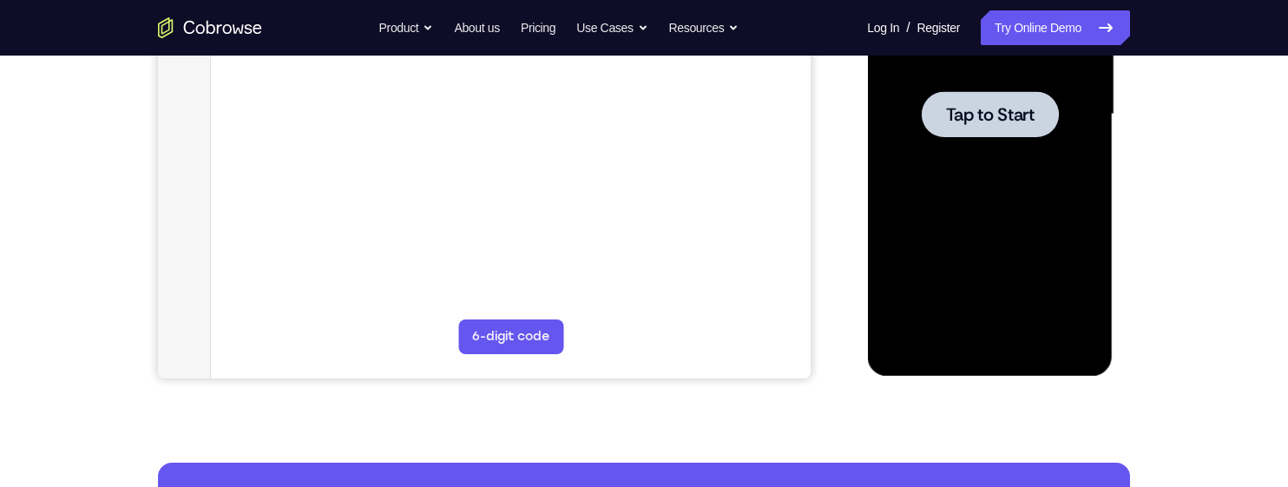
click at [1023, 126] on div at bounding box center [989, 114] width 137 height 46
click at [1015, 123] on span "Tap to Start" at bounding box center [989, 114] width 89 height 17
click at [1028, 106] on span "Tap to Start" at bounding box center [989, 114] width 89 height 17
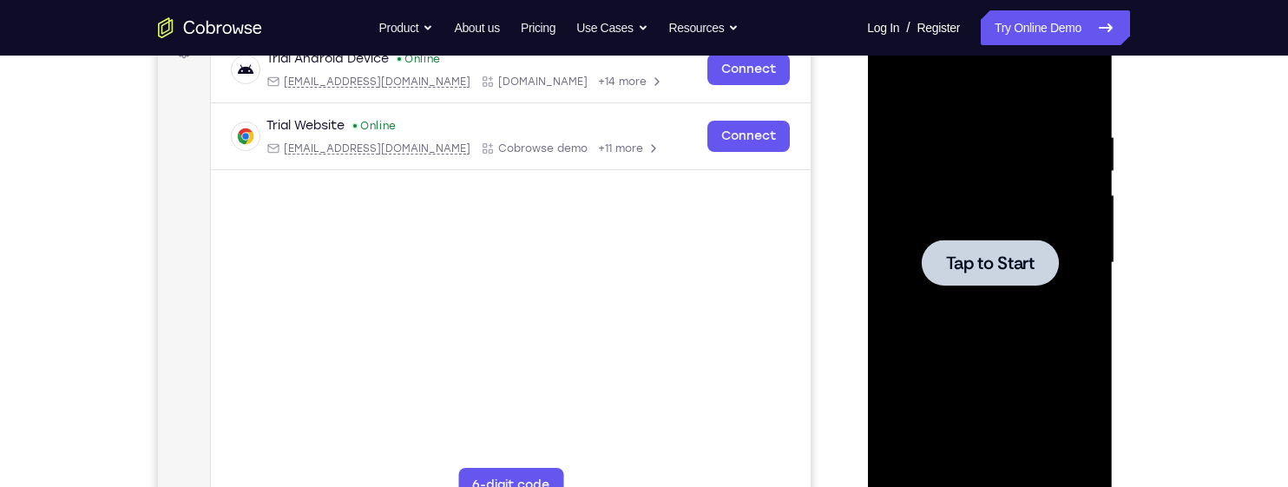
scroll to position [83, 0]
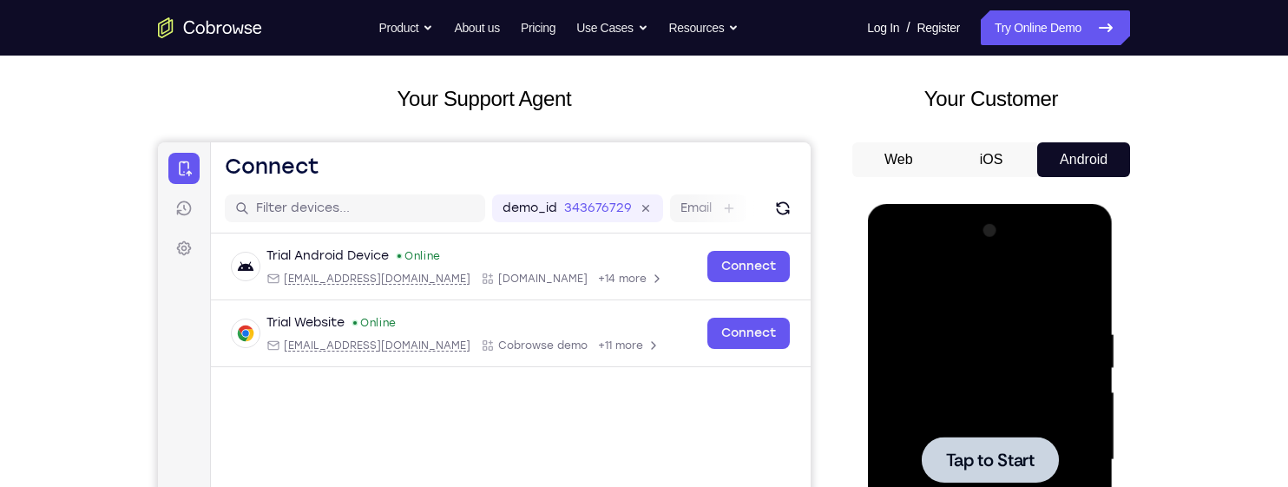
click at [987, 152] on button "iOS" at bounding box center [991, 159] width 93 height 35
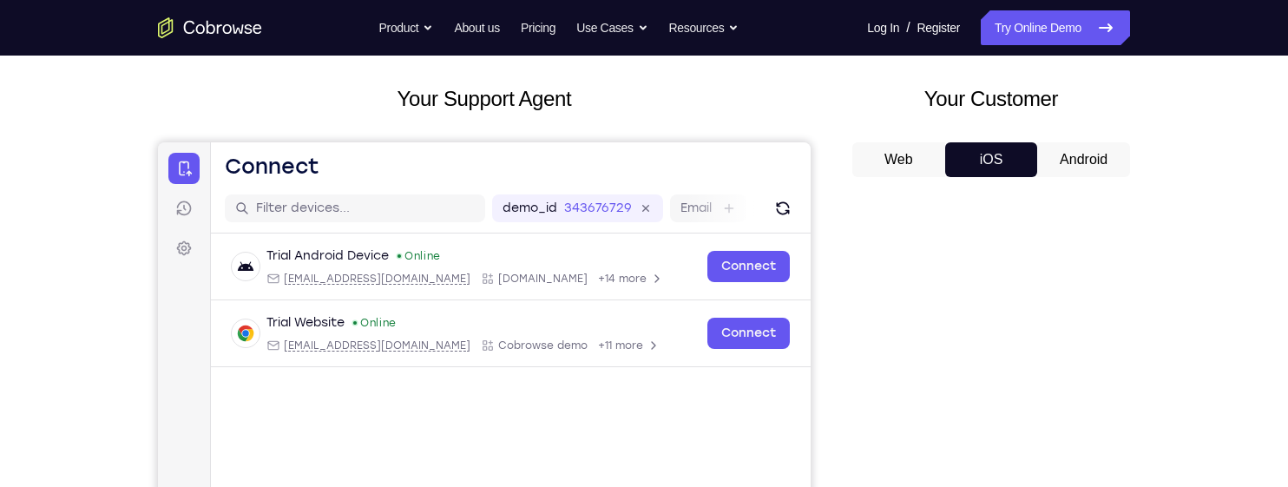
click at [906, 152] on button "Web" at bounding box center [898, 159] width 93 height 35
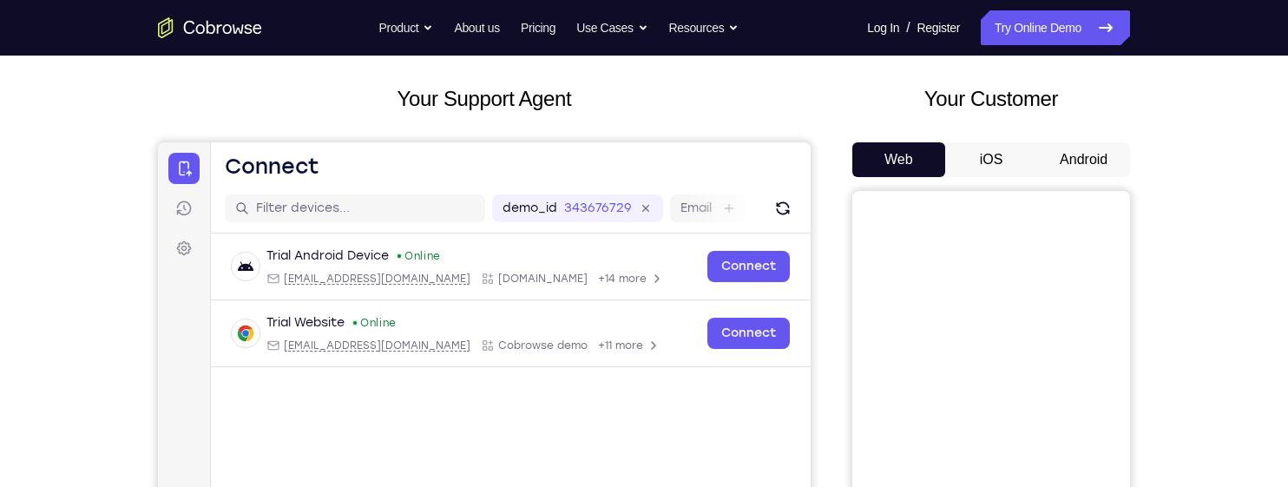
click at [1078, 149] on button "Android" at bounding box center [1083, 159] width 93 height 35
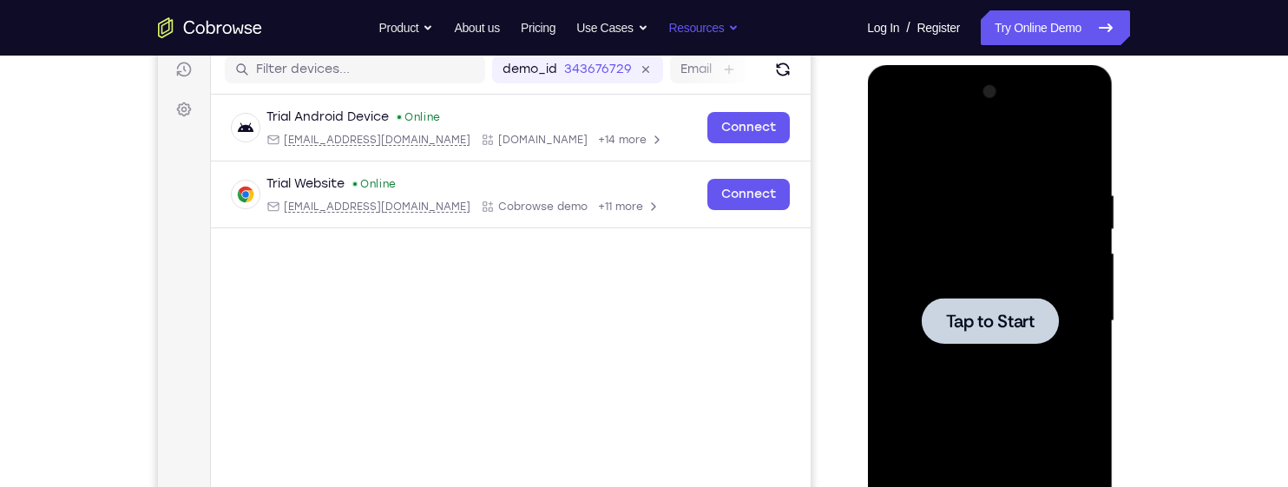
scroll to position [0, 0]
